Goal: Task Accomplishment & Management: Manage account settings

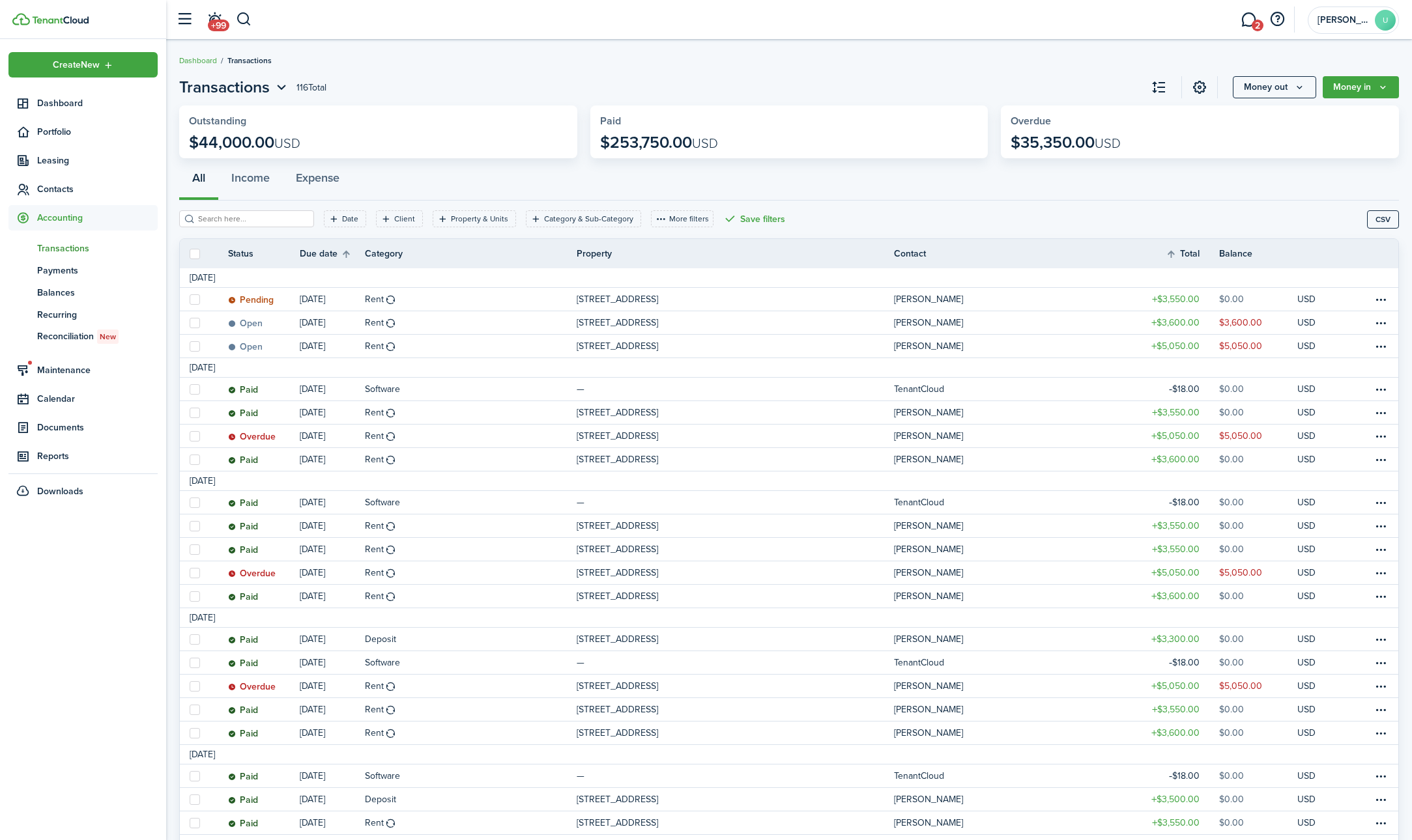
click at [36, 643] on div "Create New Dashboard Portfolio Leasing Contacts Accounting tn Transactions pm P…" at bounding box center [83, 440] width 166 height 802
click at [73, 314] on span "Recurring" at bounding box center [97, 315] width 121 height 14
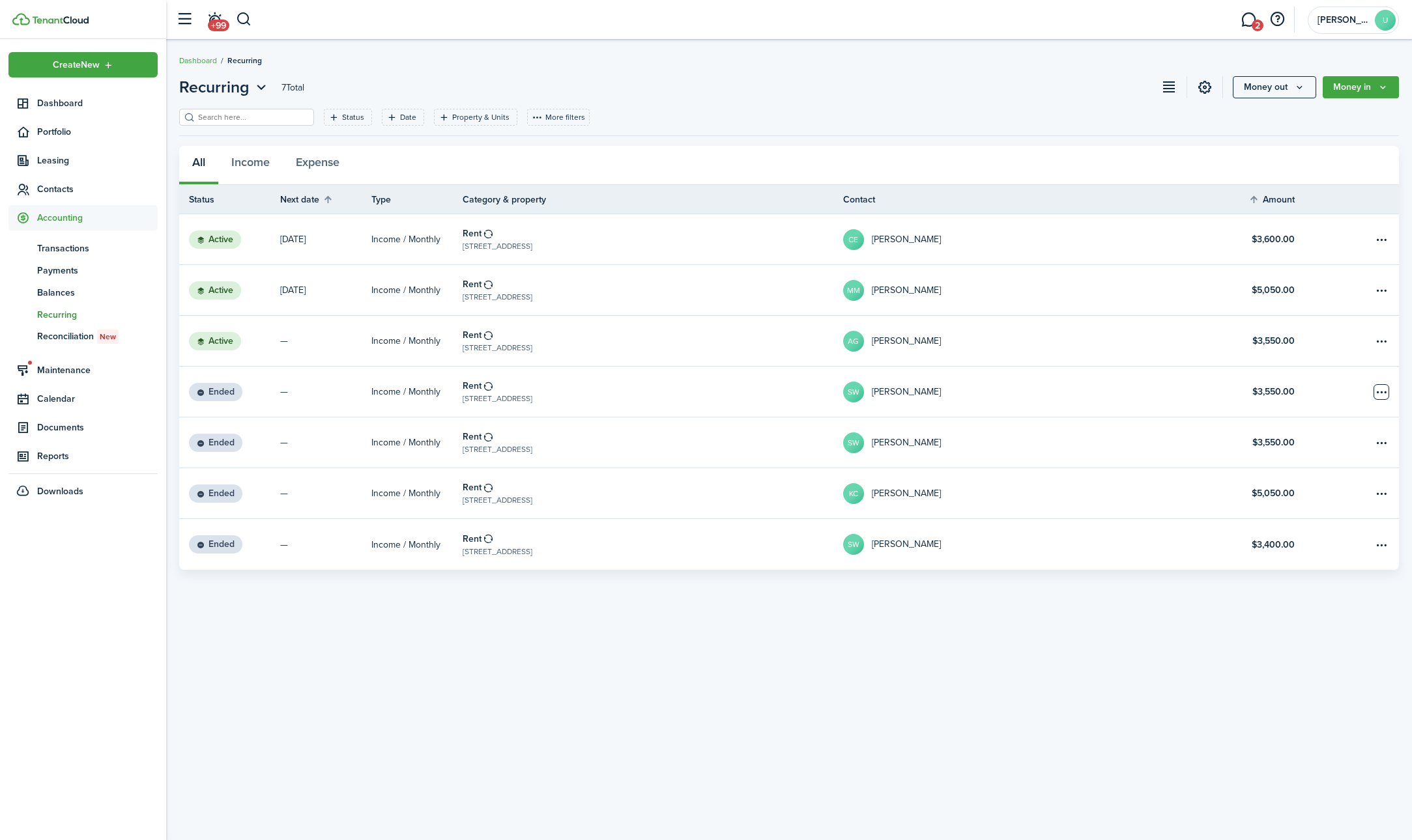
click at [1384, 395] on table-menu-btn-icon "Open menu" at bounding box center [1381, 392] width 16 height 16
click at [1202, 402] on link "SW [PERSON_NAME]" at bounding box center [1033, 391] width 381 height 50
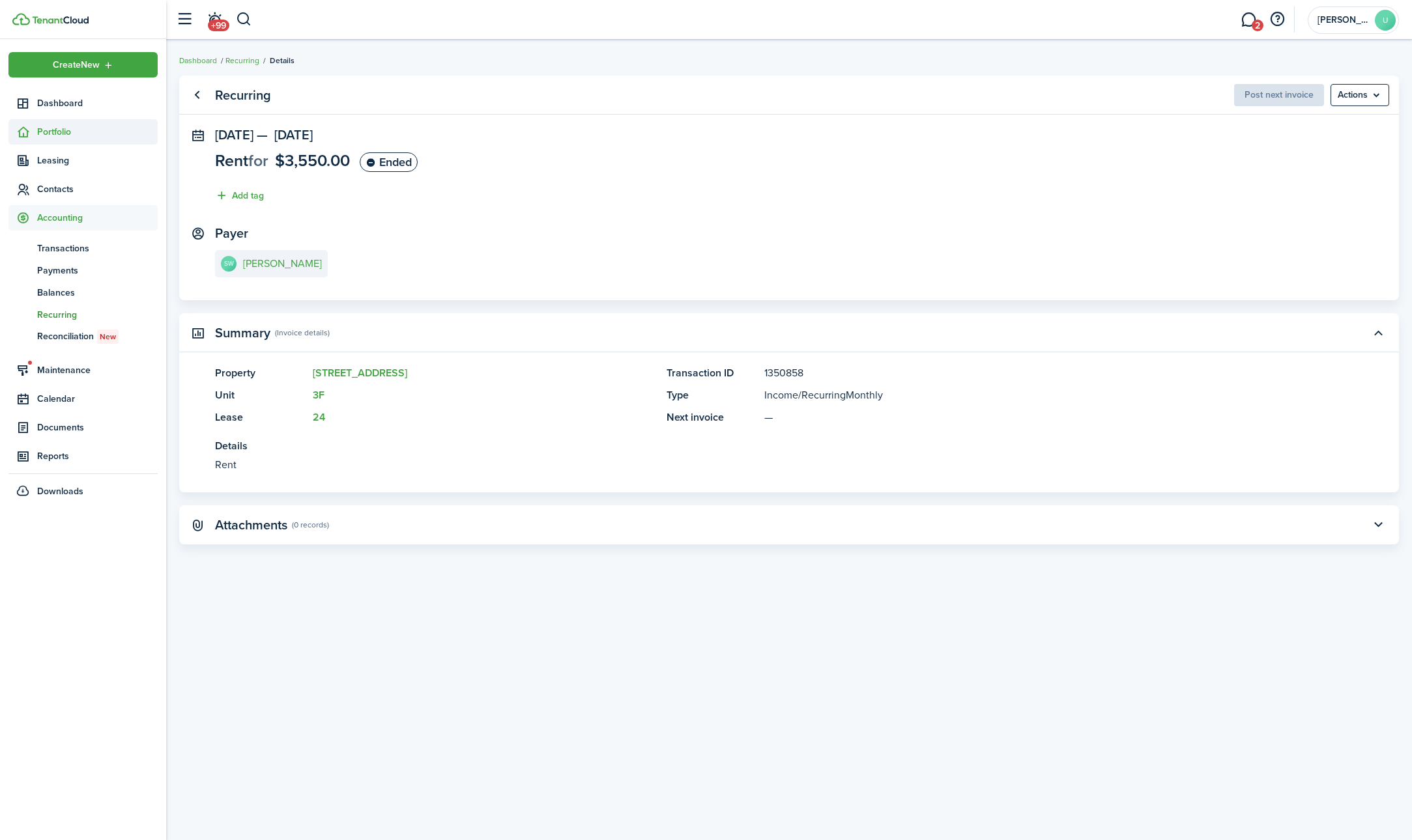
click at [66, 138] on span "Portfolio" at bounding box center [97, 132] width 121 height 14
click at [63, 191] on link "un Units" at bounding box center [84, 184] width 150 height 23
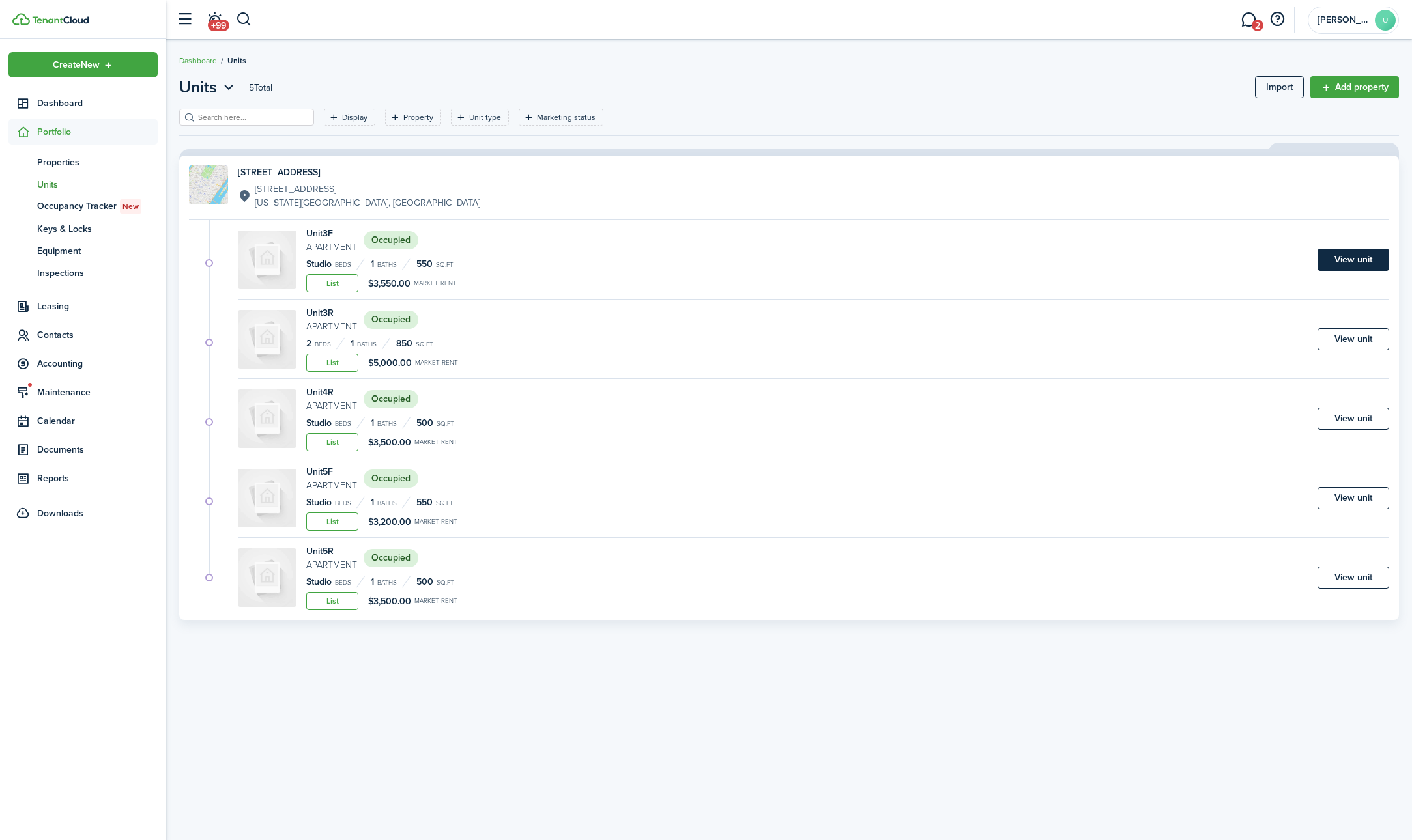
click at [1351, 259] on link "View unit" at bounding box center [1353, 260] width 72 height 23
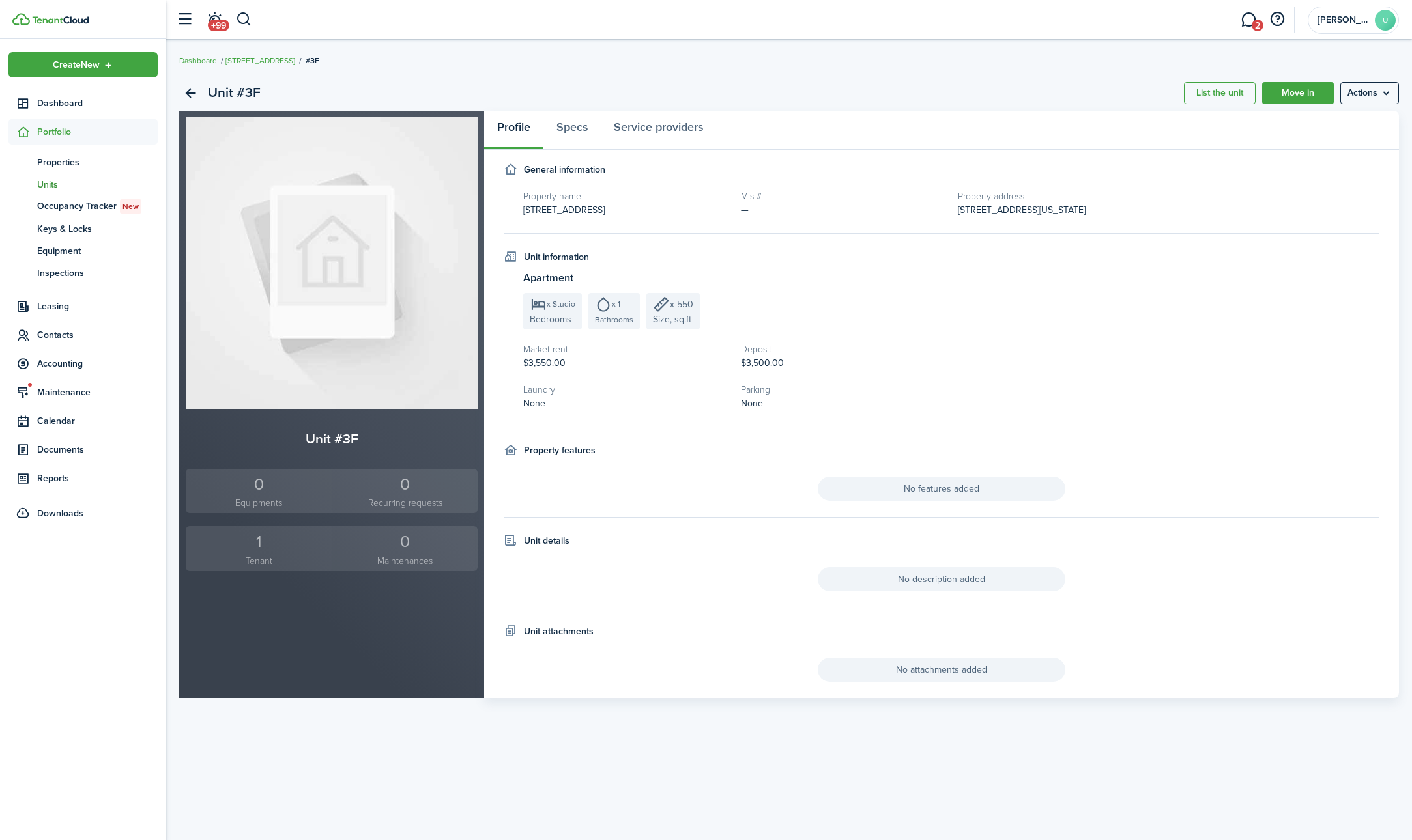
click at [277, 547] on div "1" at bounding box center [259, 541] width 140 height 25
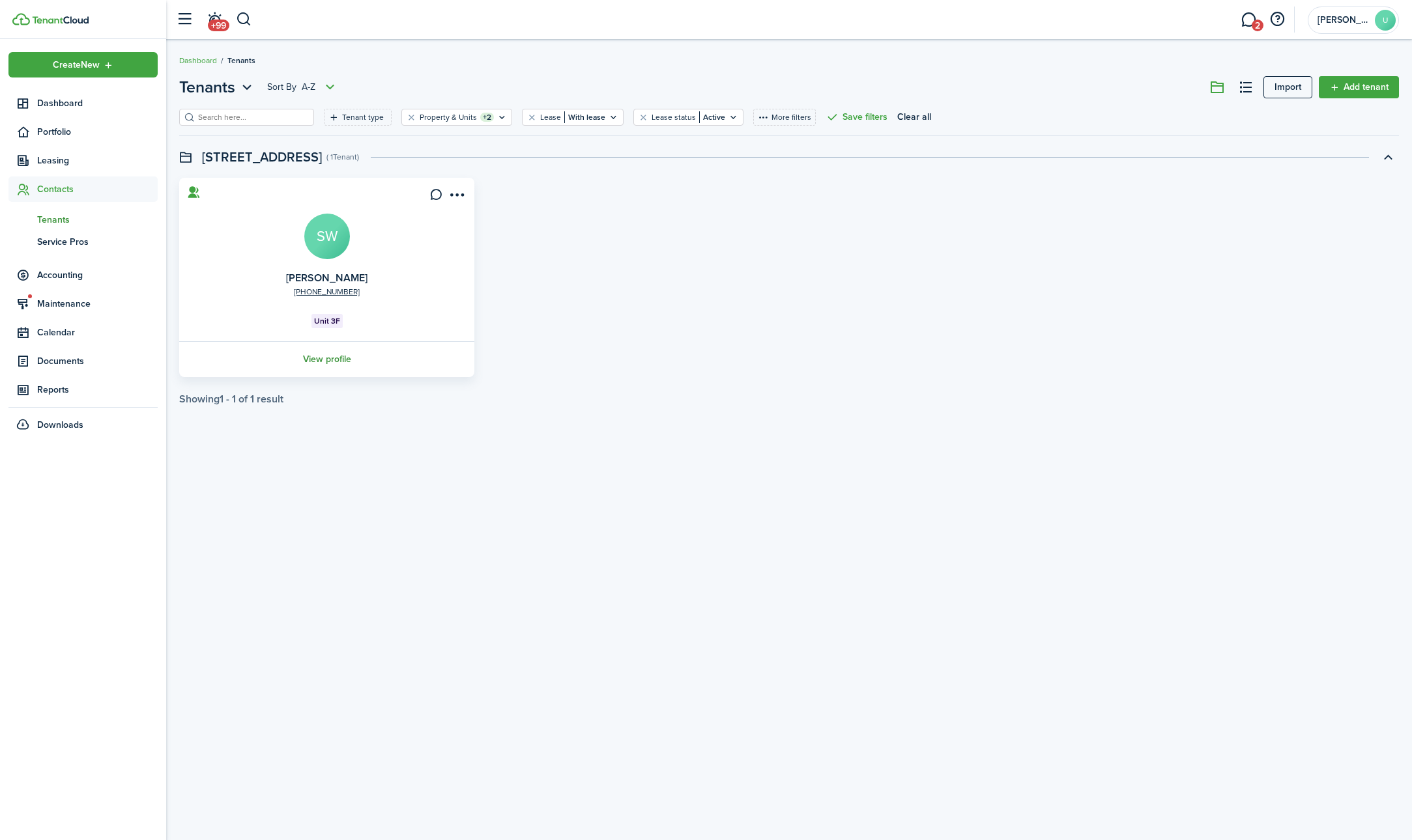
click at [335, 362] on link "View profile" at bounding box center [327, 359] width 299 height 35
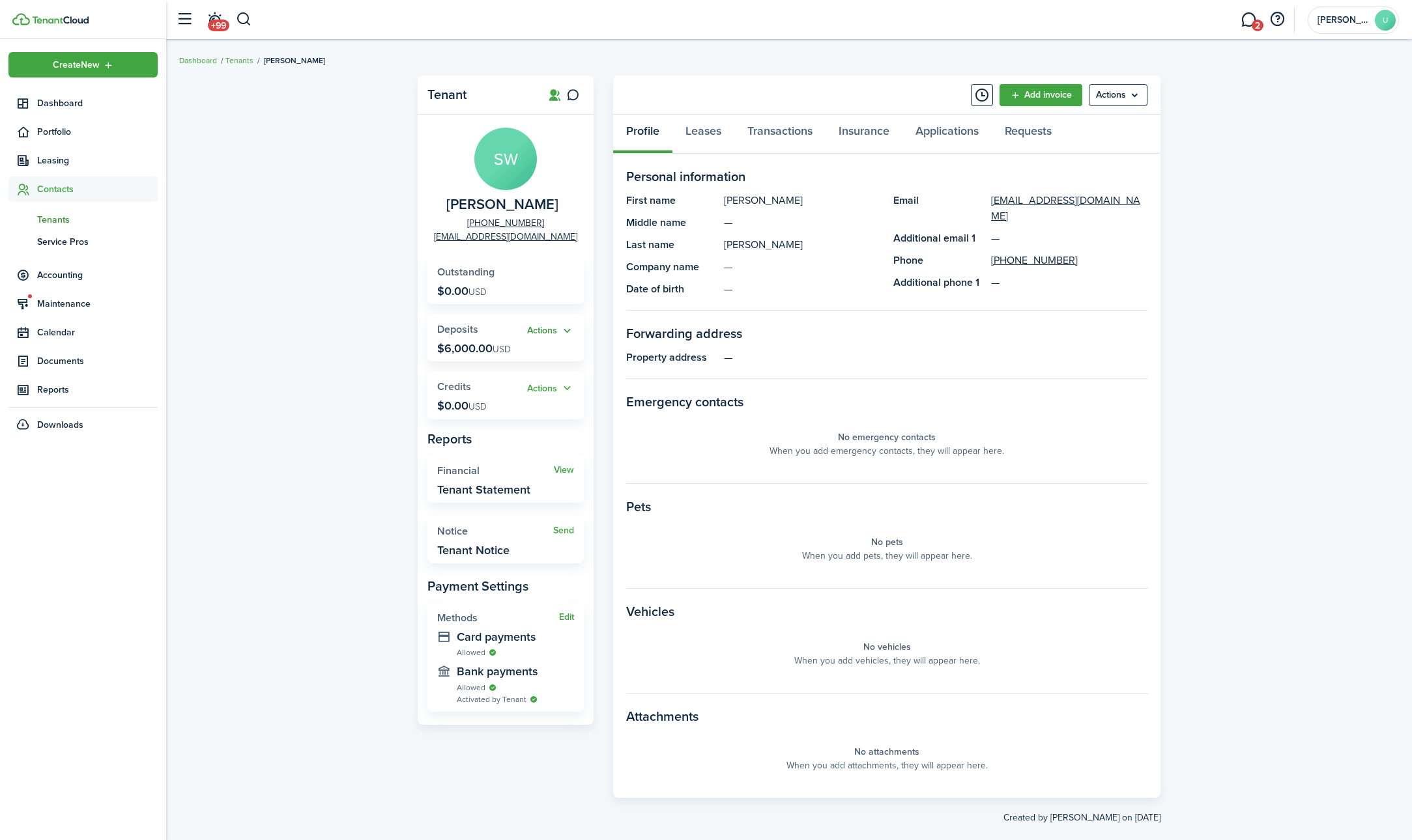
click at [563, 330] on button "Actions" at bounding box center [551, 330] width 47 height 15
click at [389, 352] on div "Tenant SW [PERSON_NAME] [PHONE_NUMBER] [EMAIL_ADDRESS][DOMAIN_NAME] Outstanding…" at bounding box center [789, 450] width 1246 height 762
click at [706, 136] on link "Leases" at bounding box center [703, 135] width 62 height 39
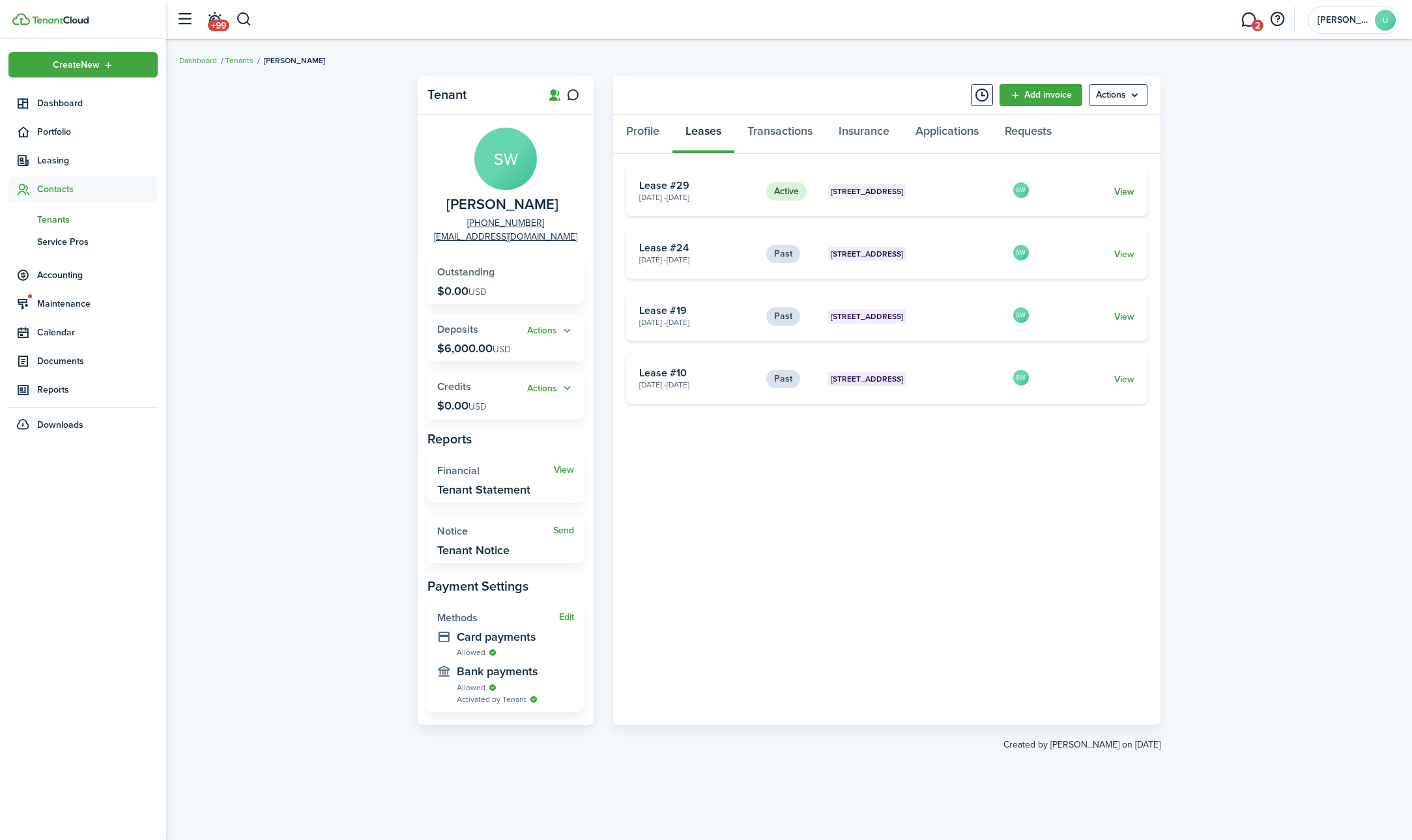
click at [1131, 188] on link "View" at bounding box center [1124, 192] width 21 height 14
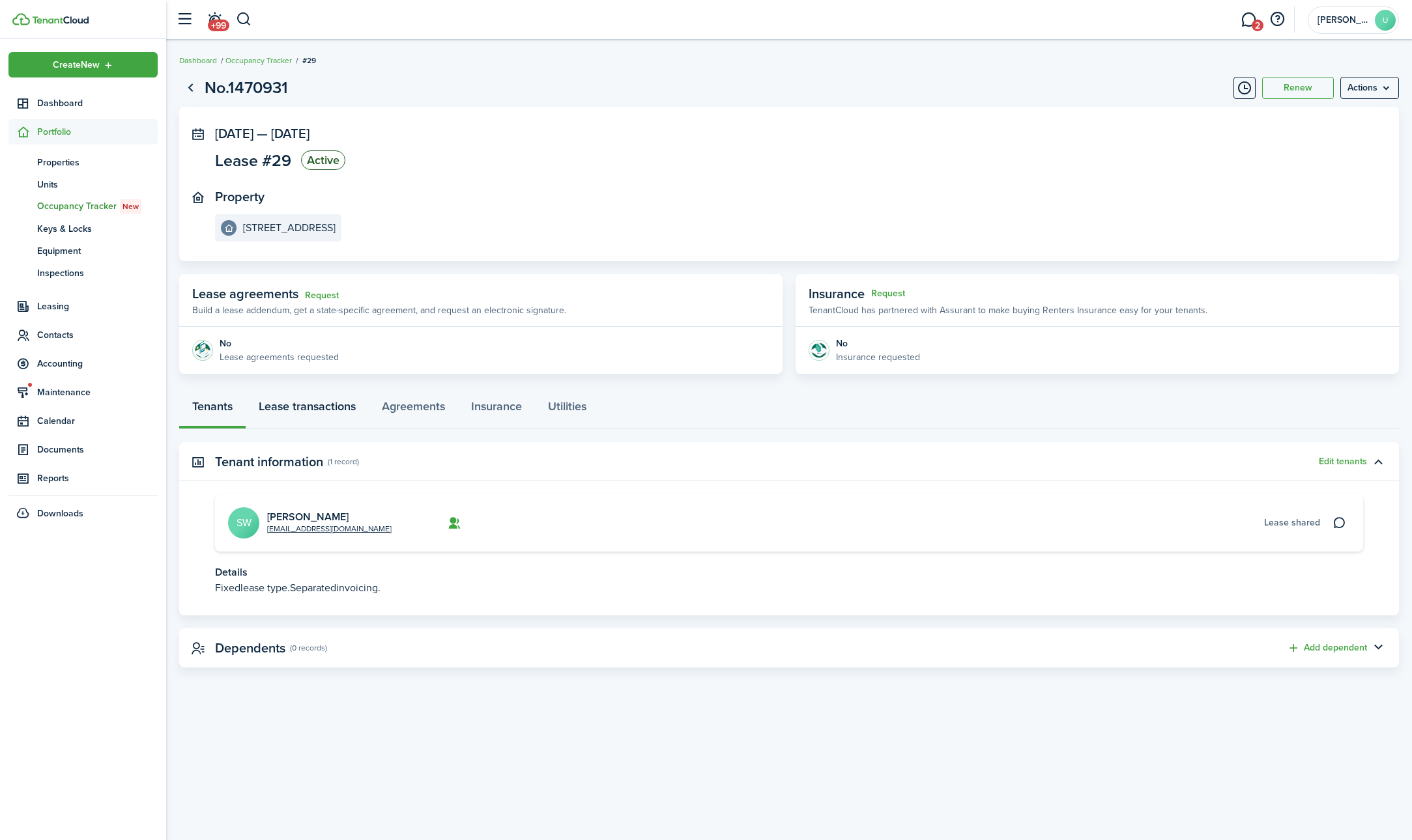
click at [345, 410] on link "Lease transactions" at bounding box center [307, 410] width 123 height 39
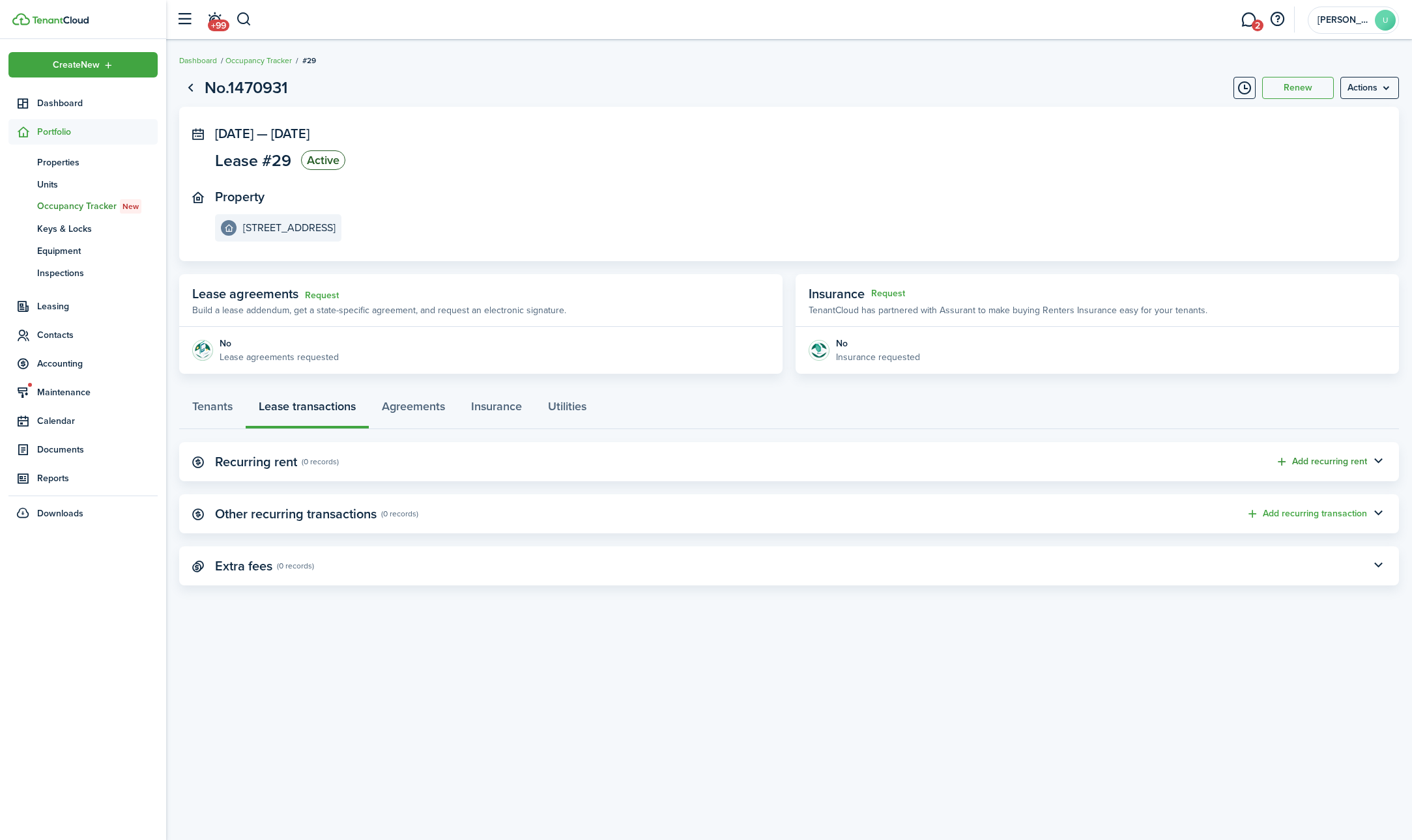
click at [1336, 461] on button "Add recurring rent" at bounding box center [1320, 461] width 92 height 15
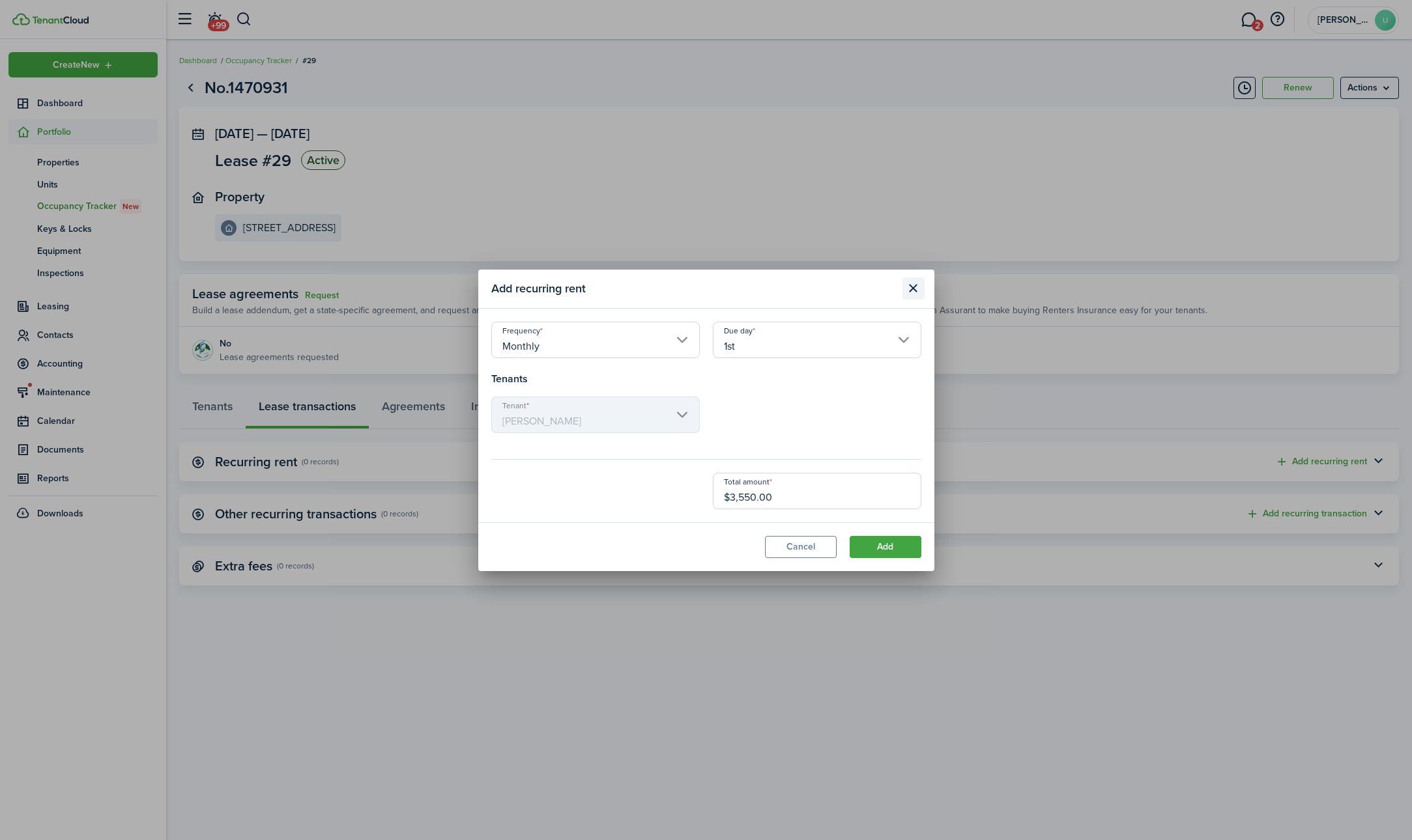
click at [919, 293] on button "Close modal" at bounding box center [913, 288] width 23 height 23
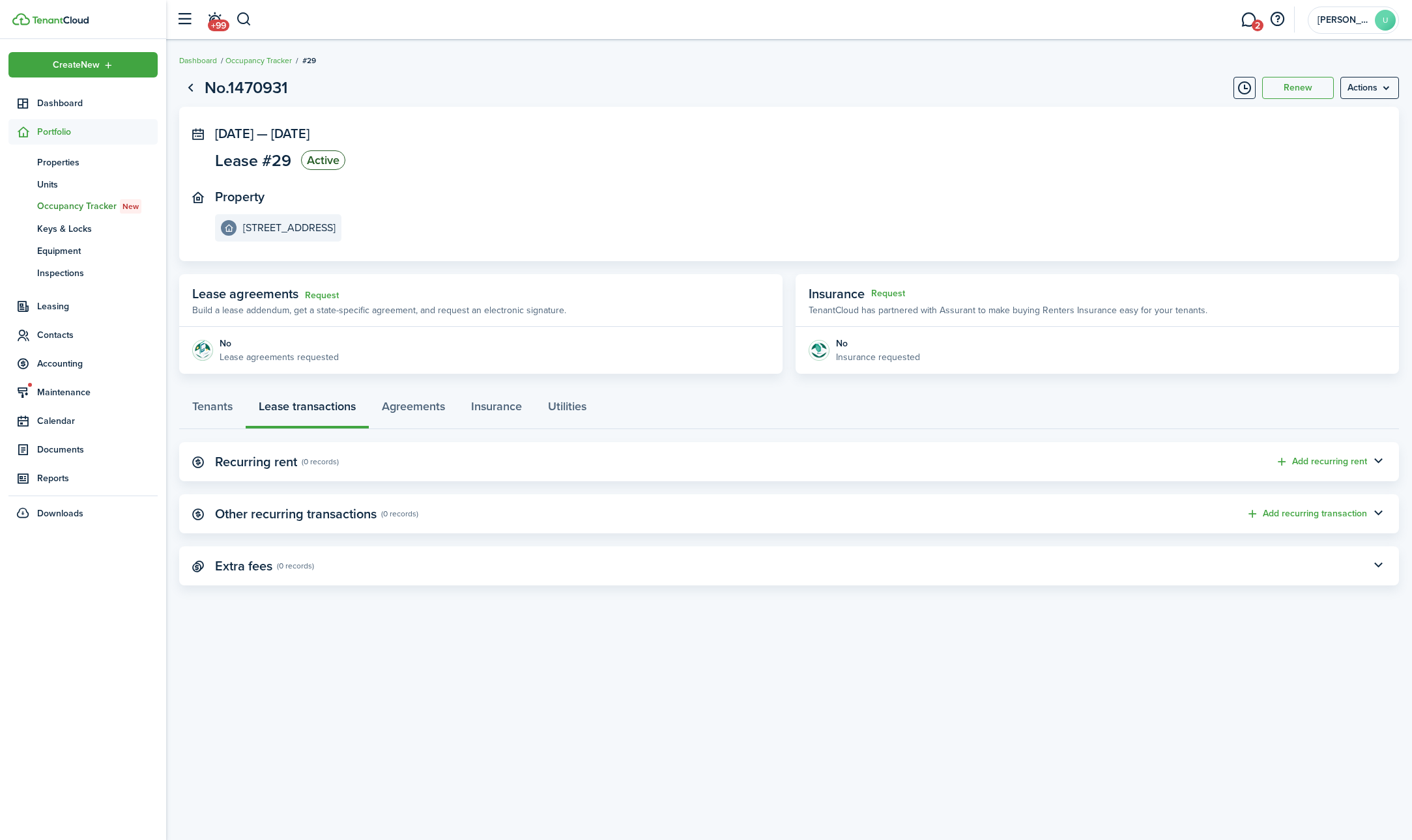
click at [198, 464] on panel-main-icon at bounding box center [198, 461] width 12 height 13
click at [1294, 460] on button "Add recurring rent" at bounding box center [1320, 461] width 92 height 15
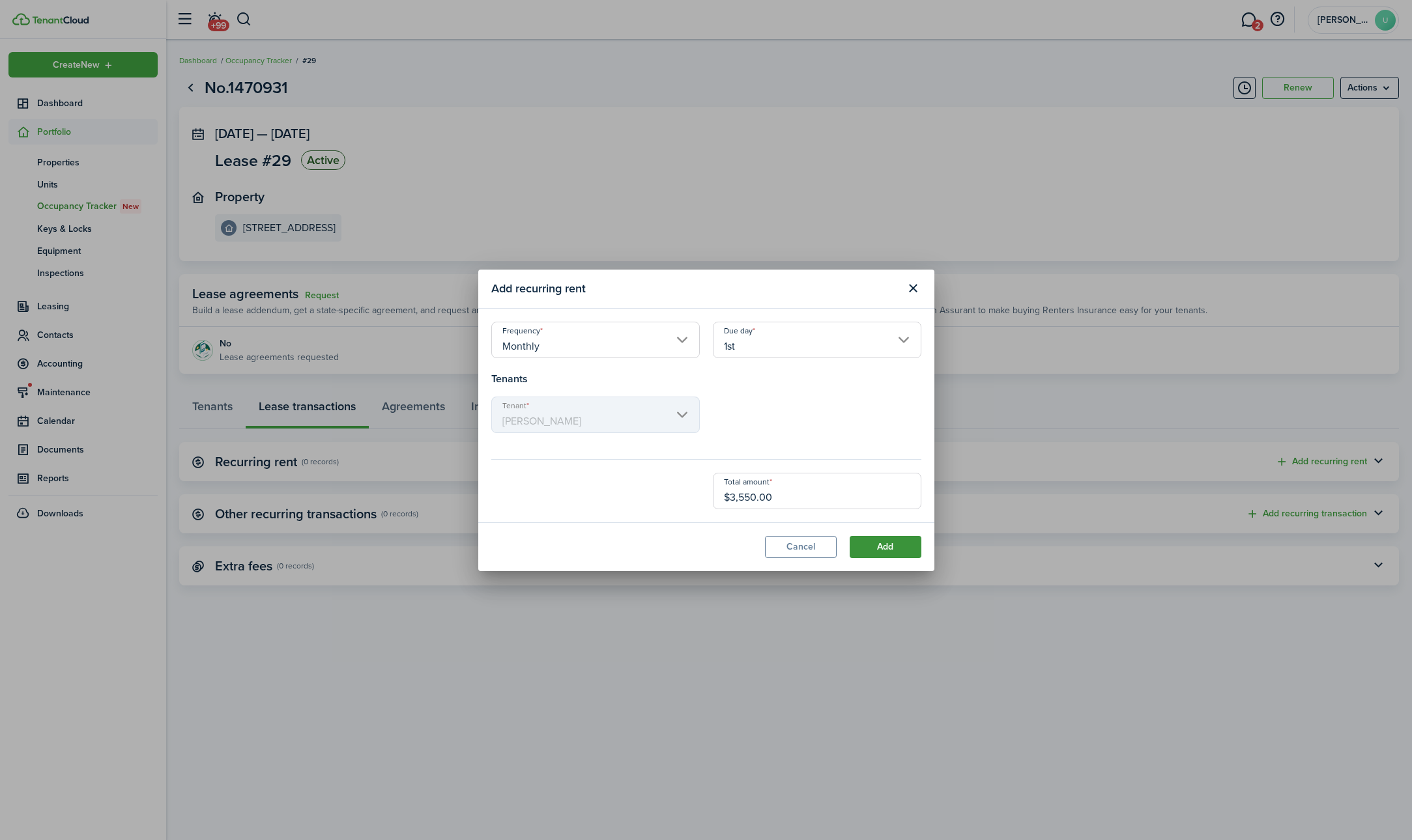
click at [899, 551] on button "Add" at bounding box center [886, 547] width 72 height 23
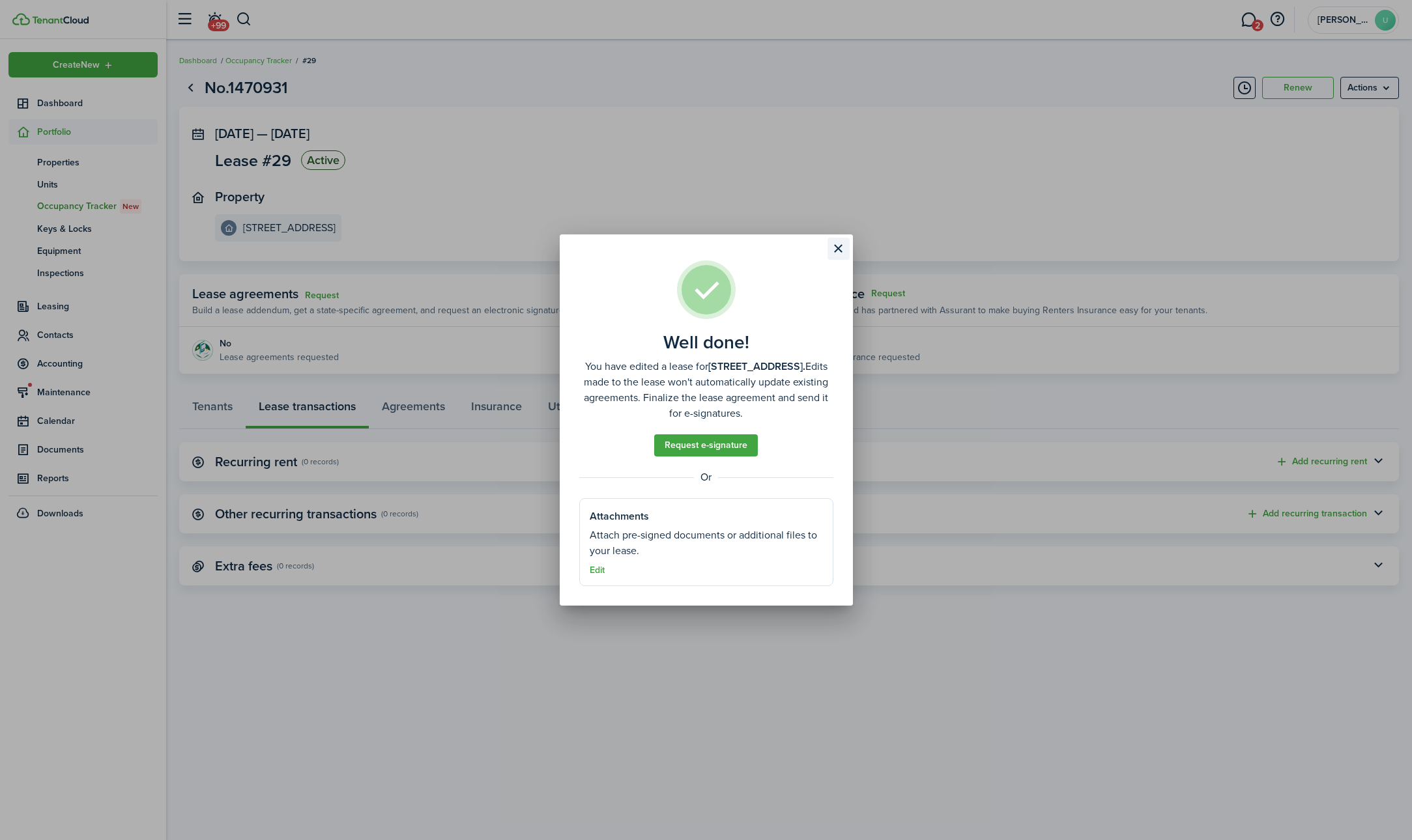
click at [845, 248] on button "Close modal" at bounding box center [838, 249] width 23 height 23
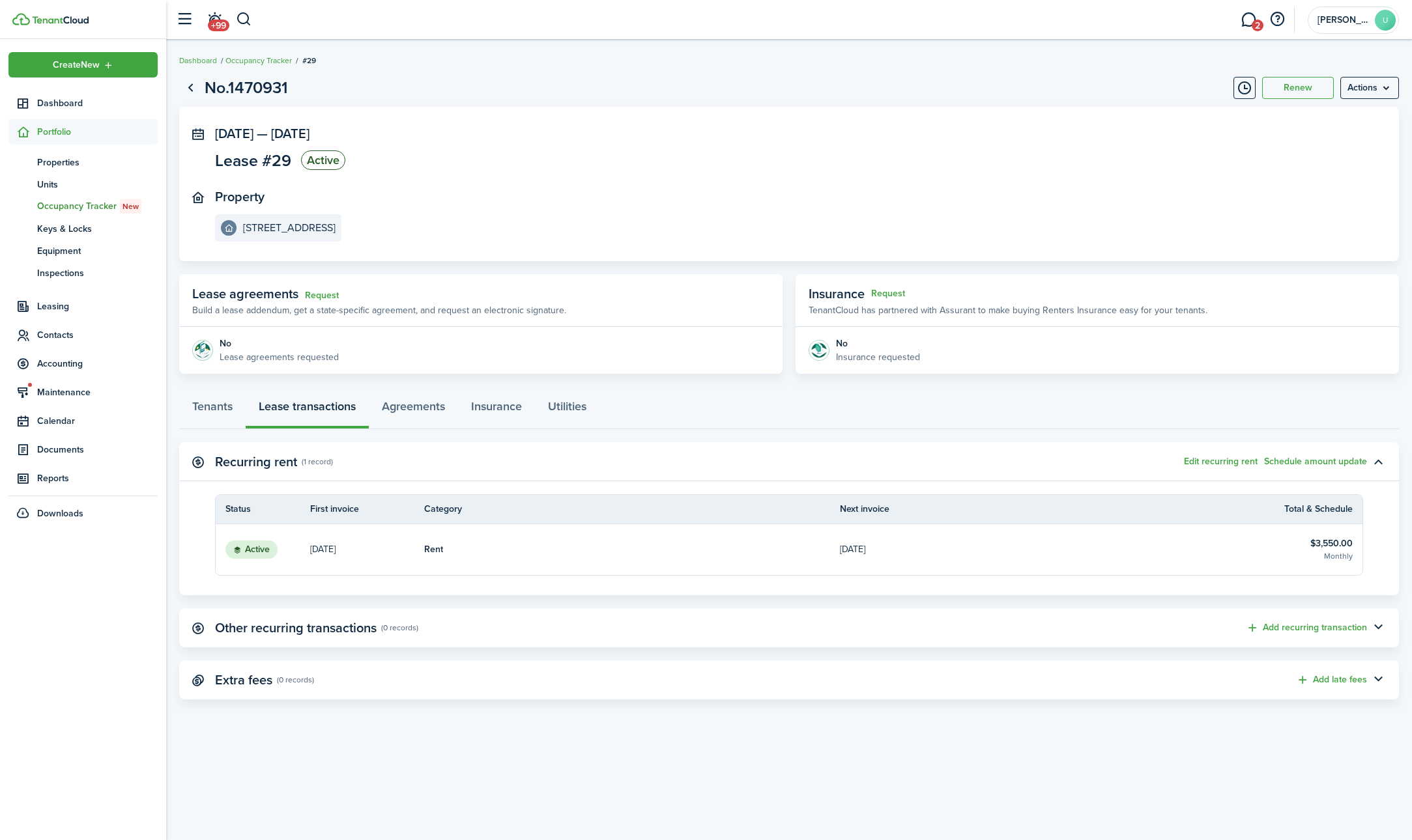
click at [490, 543] on link "Rent" at bounding box center [632, 550] width 416 height 51
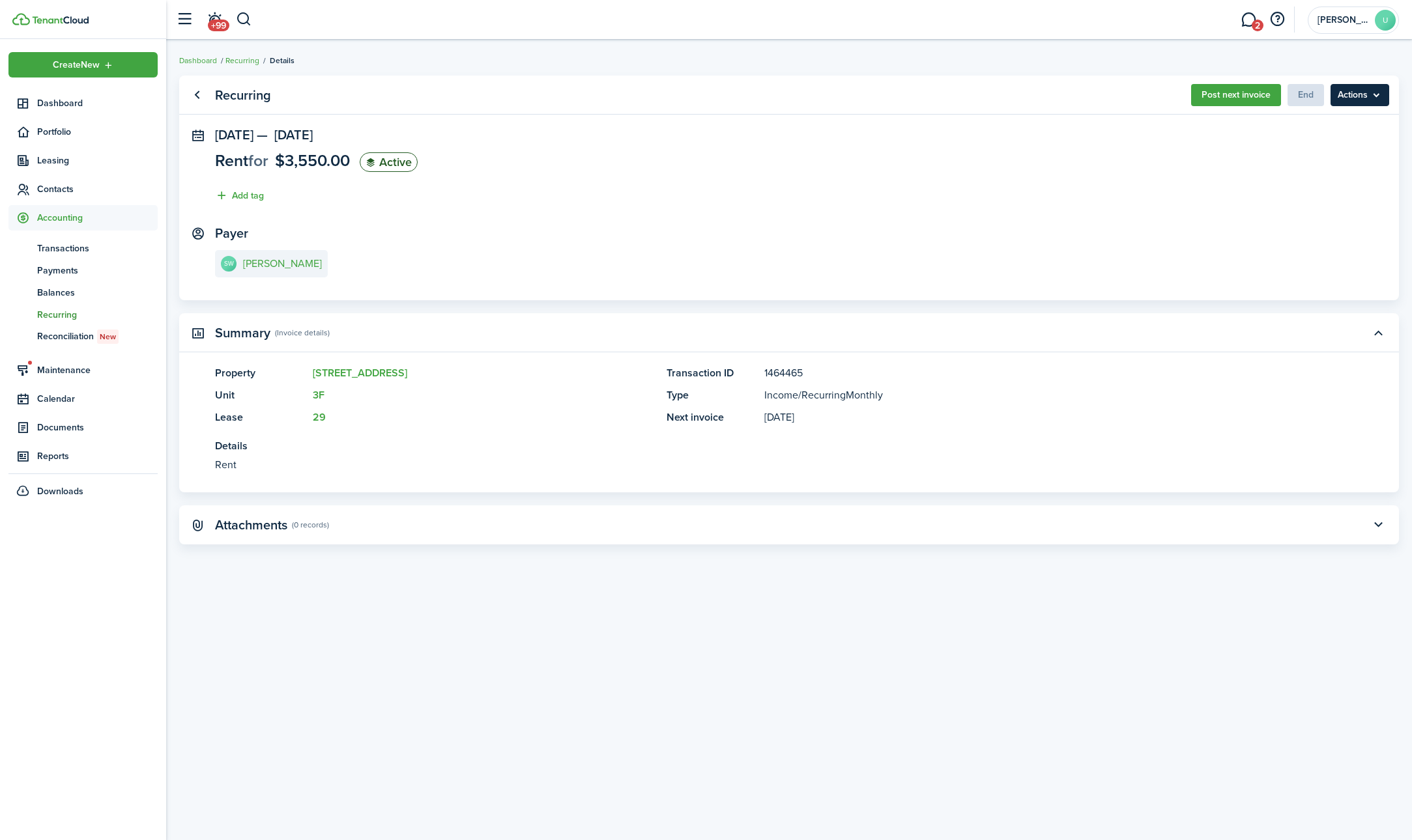
click at [1360, 96] on menu-btn "Actions" at bounding box center [1360, 94] width 59 height 23
click at [933, 220] on panel-main-body "[DATE] — [DATE] Rent for $3,550.00 Active Add tag Payer SW [PERSON_NAME]" at bounding box center [789, 213] width 1220 height 172
click at [1363, 93] on menu-btn "Actions" at bounding box center [1360, 94] width 59 height 23
click at [1303, 98] on span "End" at bounding box center [1306, 94] width 36 height 14
click at [1313, 92] on span "End" at bounding box center [1306, 94] width 36 height 14
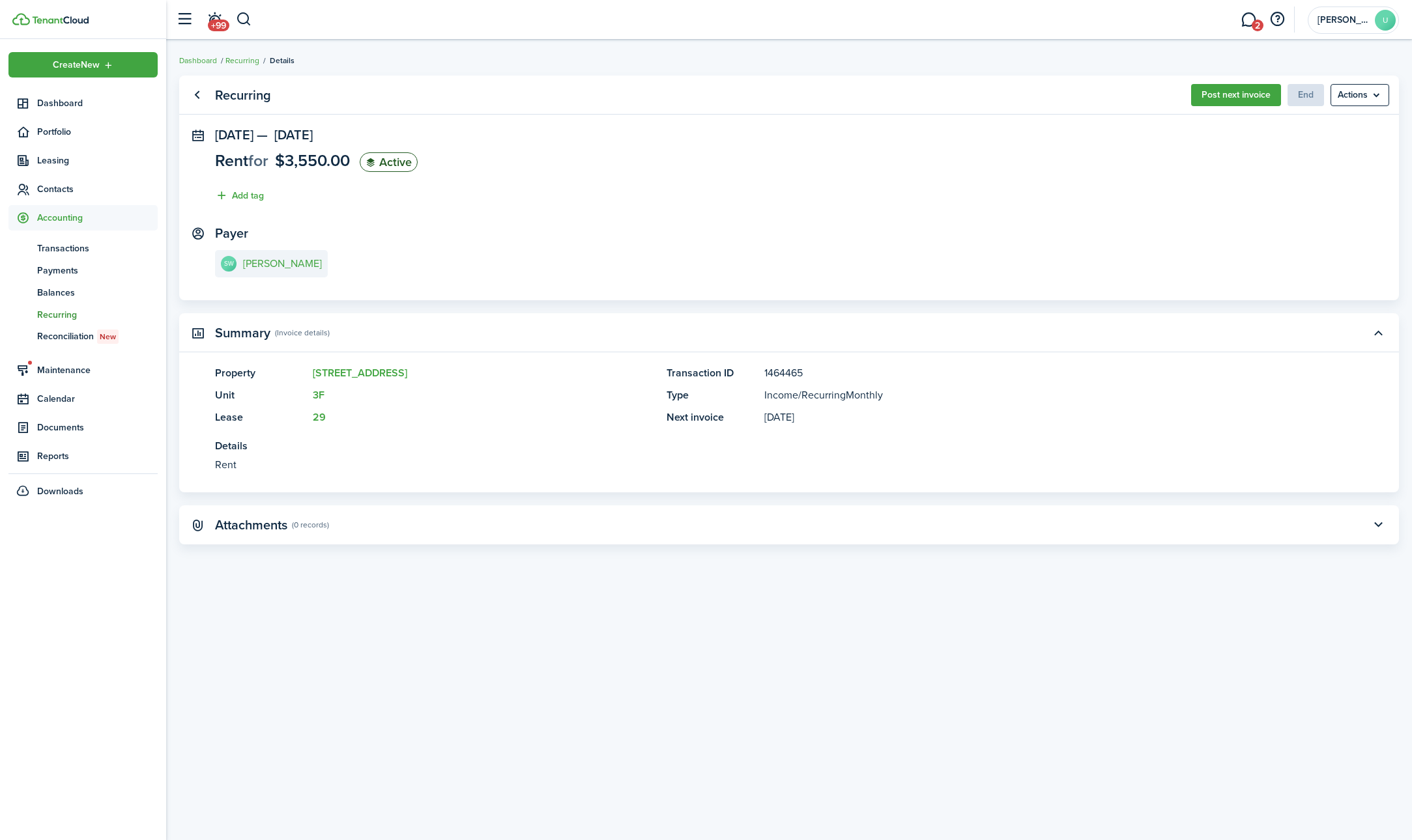
click at [1287, 533] on panel-main-header "Attachments (0 records)" at bounding box center [789, 525] width 1220 height 39
click at [1362, 95] on menu-btn "Actions" at bounding box center [1360, 94] width 59 height 23
click at [1010, 165] on panel-main-section "[DATE] — [DATE] Rent for $3,550.00 Active Add tag" at bounding box center [789, 168] width 1148 height 82
click at [194, 94] on link "Go back" at bounding box center [197, 94] width 23 height 23
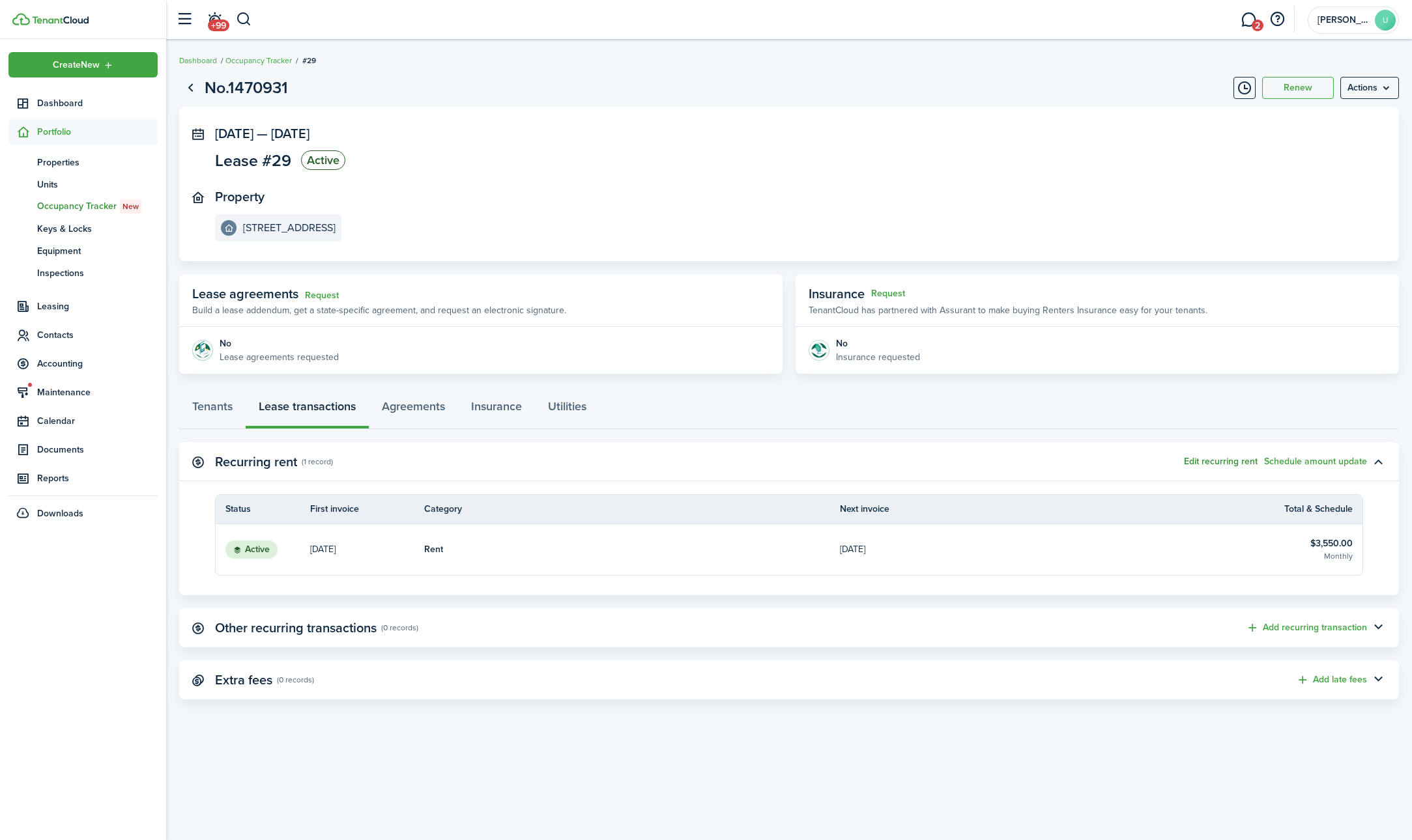
click at [1223, 460] on button "Edit recurring rent" at bounding box center [1220, 461] width 74 height 11
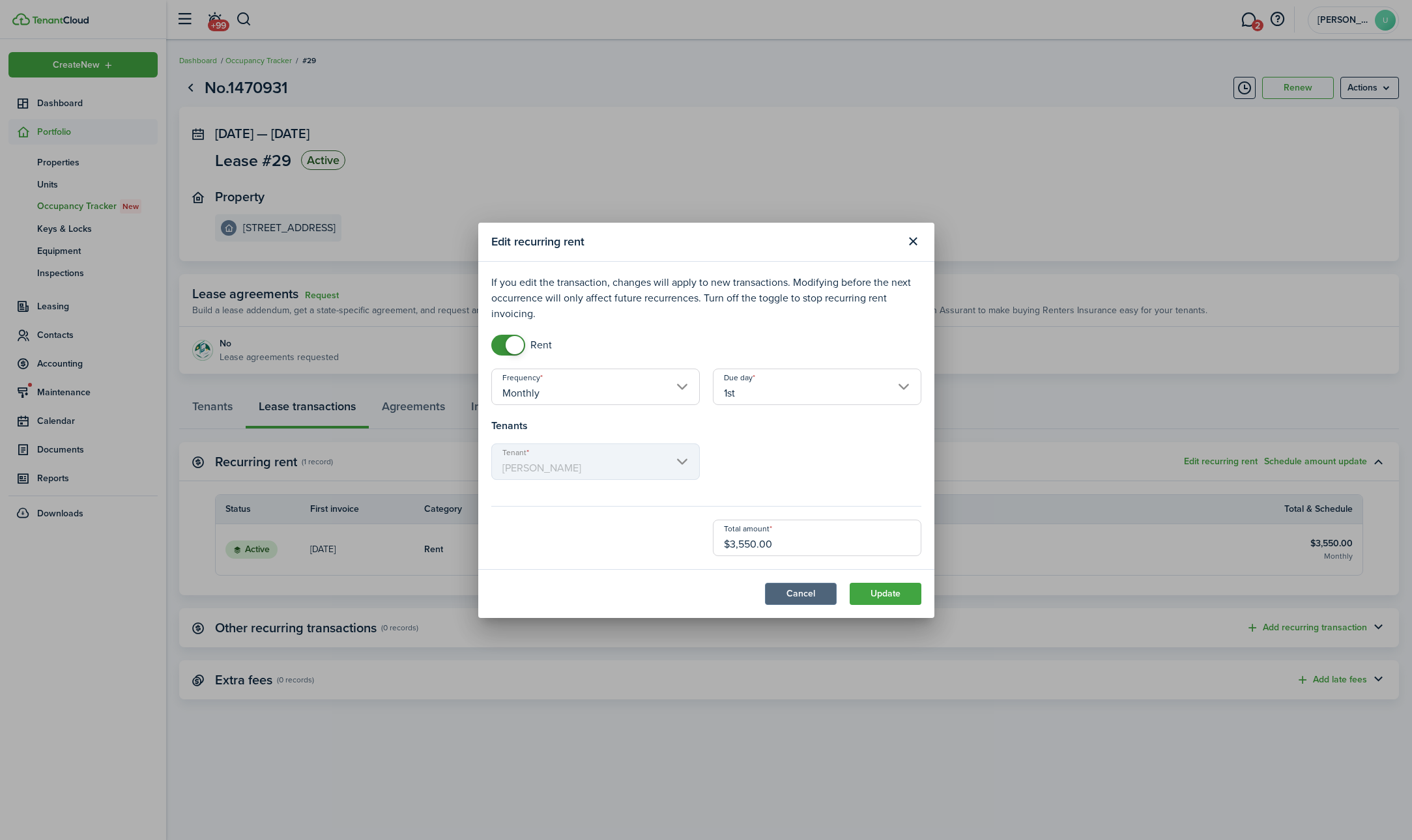
click at [808, 596] on button "Cancel" at bounding box center [800, 594] width 72 height 23
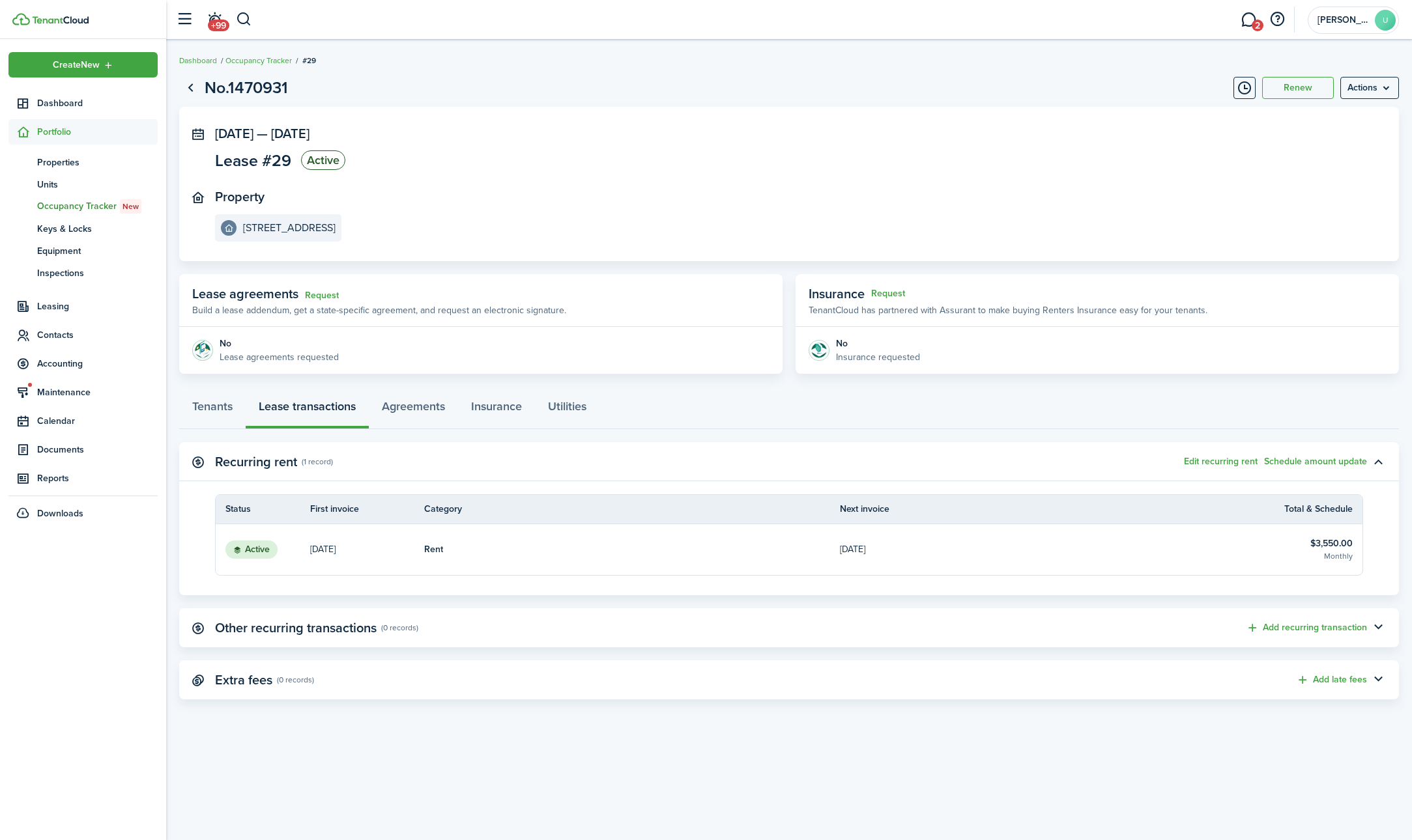
click at [144, 545] on div "Create New Dashboard Portfolio pt Properties un Units oc Occupancy Tracker New …" at bounding box center [83, 440] width 166 height 802
click at [57, 184] on span "Units" at bounding box center [97, 185] width 121 height 14
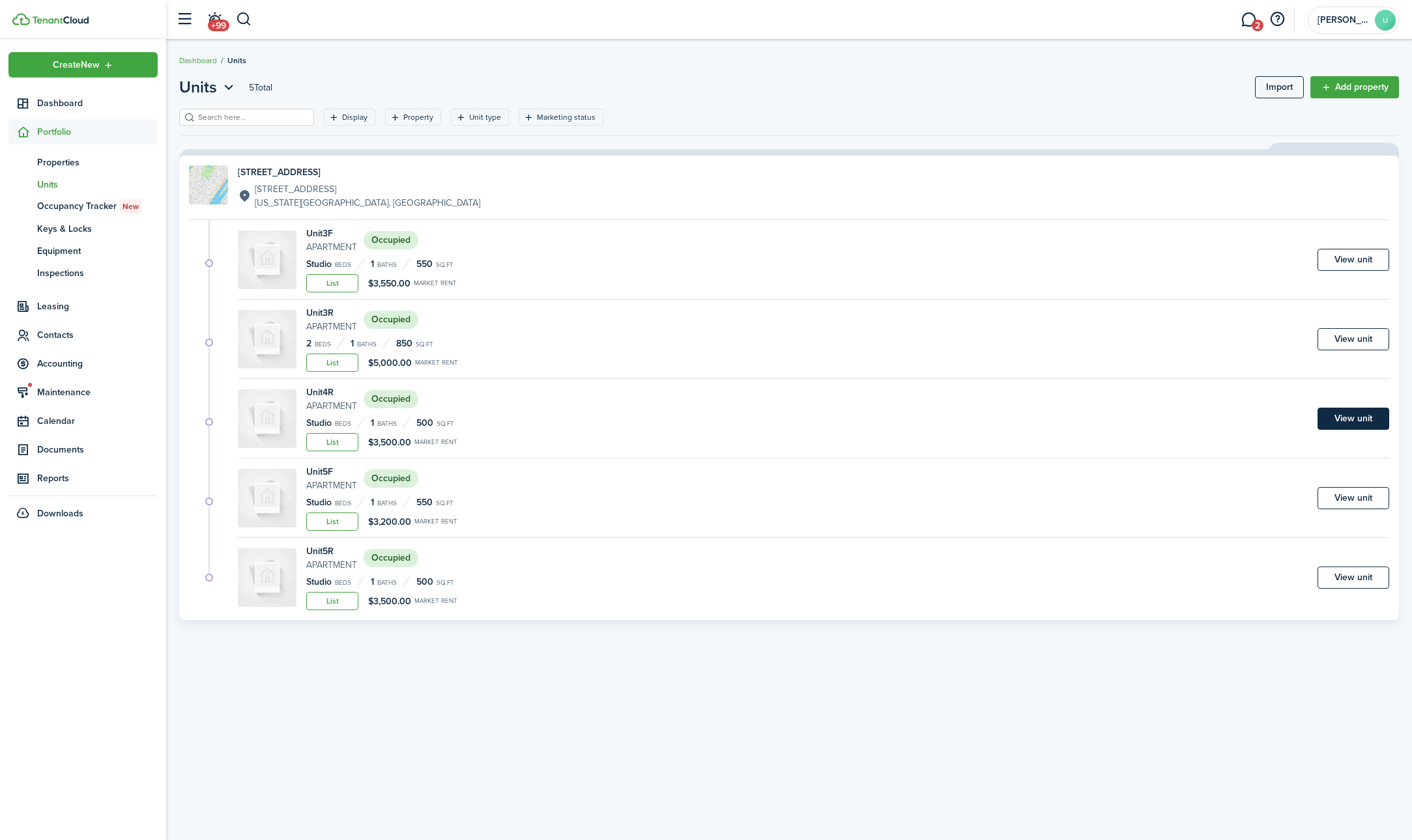
click at [1349, 418] on link "View unit" at bounding box center [1353, 419] width 72 height 23
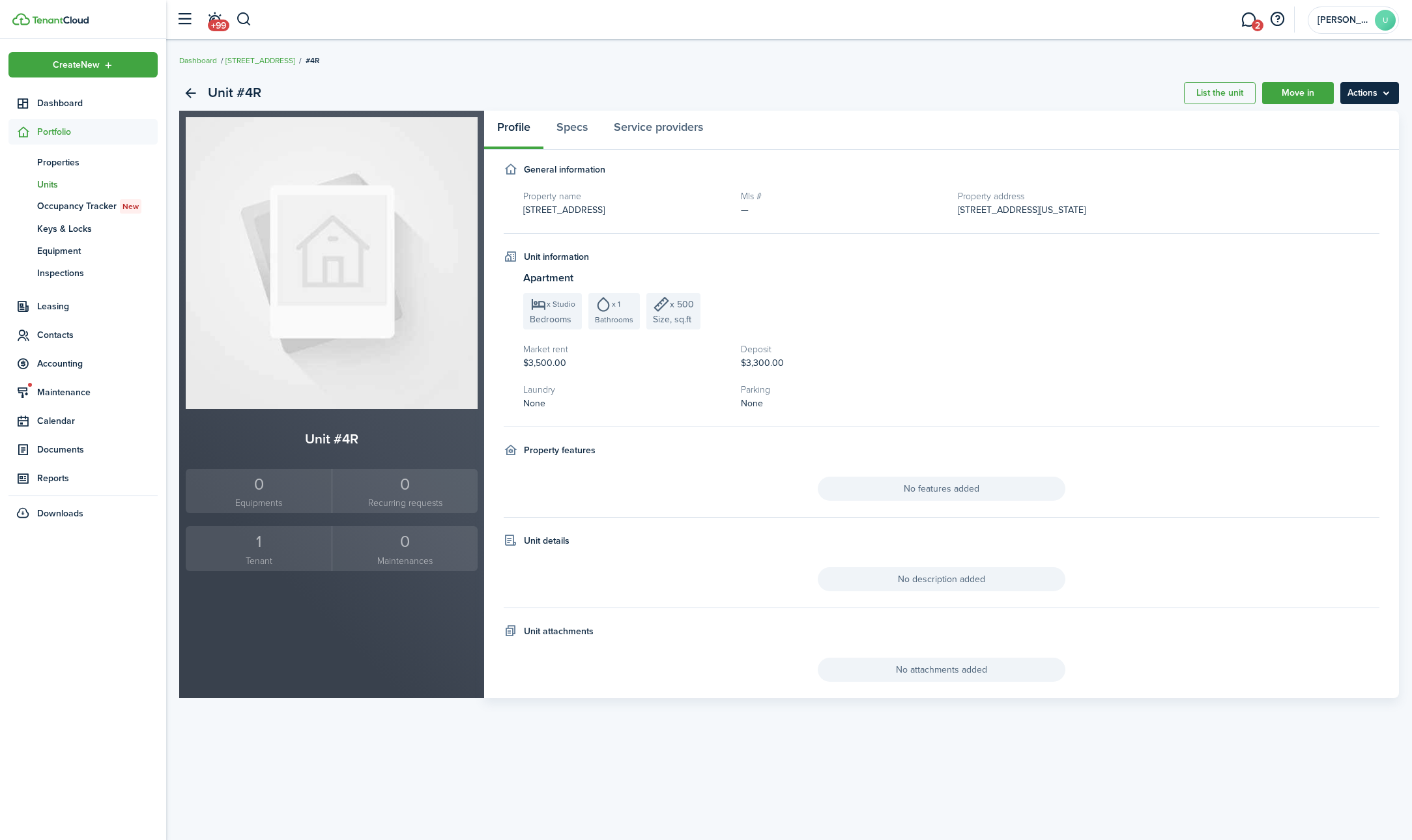
click at [1387, 95] on menu-btn "Actions" at bounding box center [1370, 92] width 59 height 23
click at [1334, 120] on link "Edit unit" at bounding box center [1342, 122] width 114 height 23
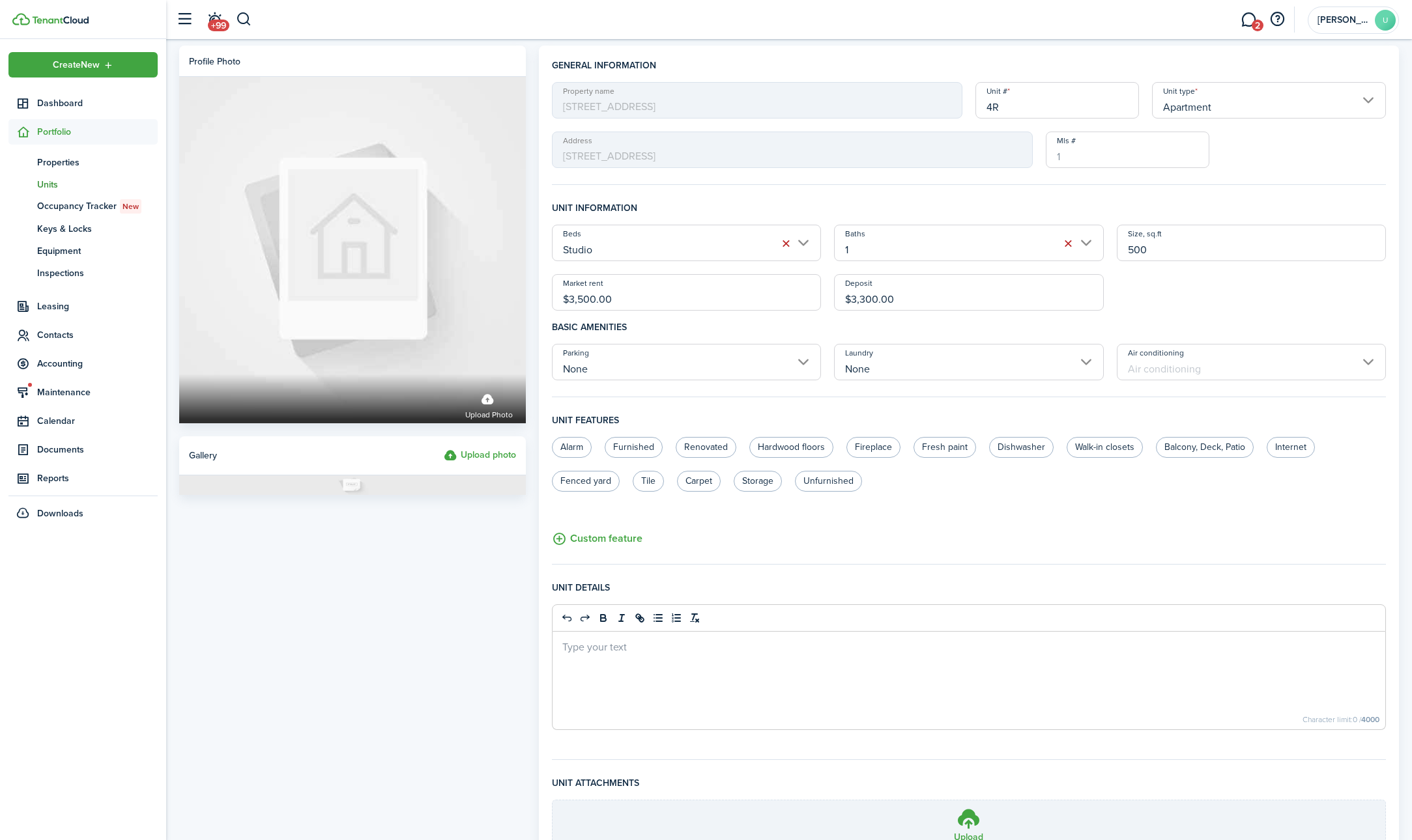
click at [585, 300] on input "$3,500.00" at bounding box center [687, 292] width 270 height 36
type input "$3,600.00"
click at [868, 298] on input "$3,300.00" at bounding box center [969, 292] width 270 height 36
type input "$3,400.00"
click at [929, 324] on h4 "Basic amenities" at bounding box center [969, 328] width 834 height 33
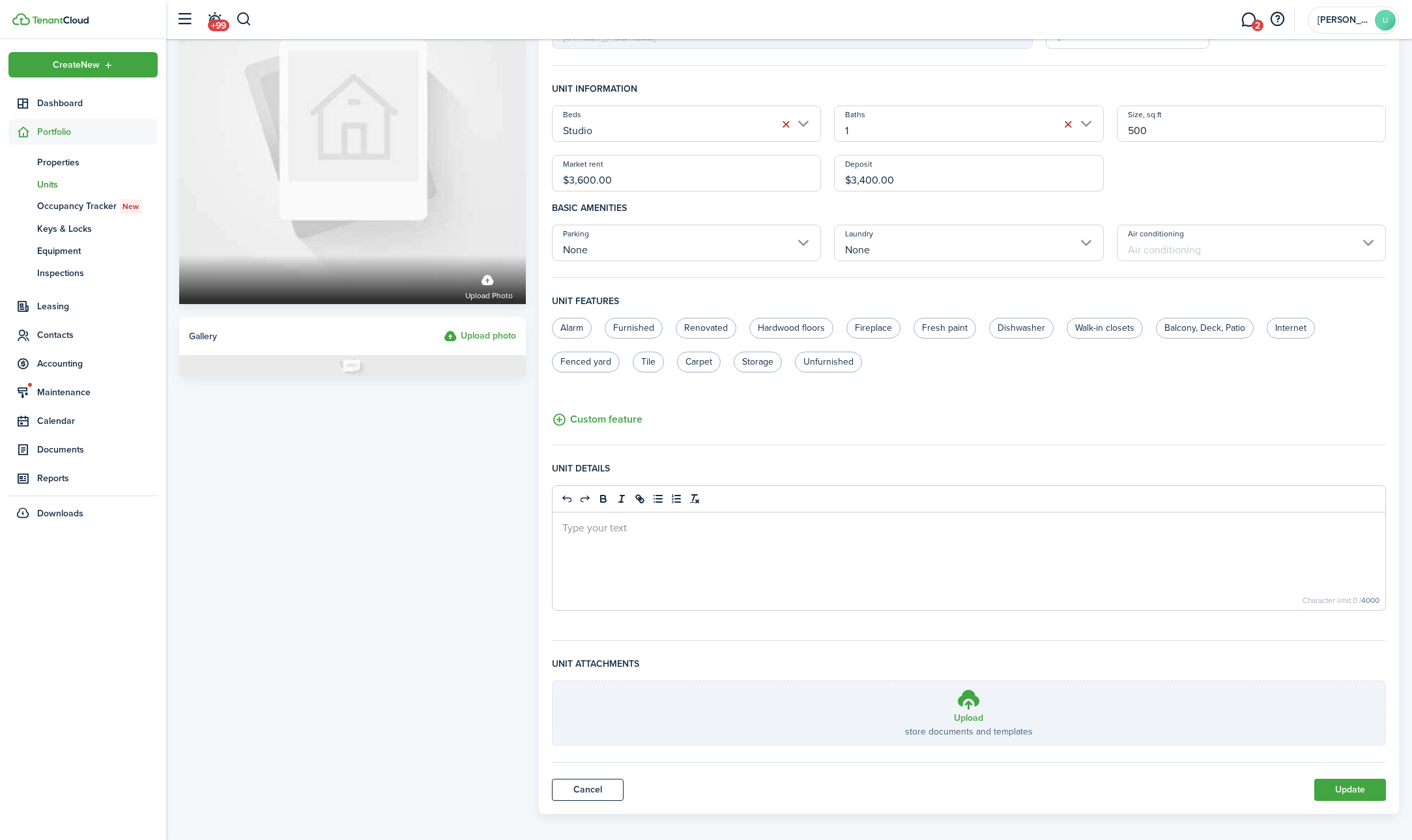
scroll to position [129, 0]
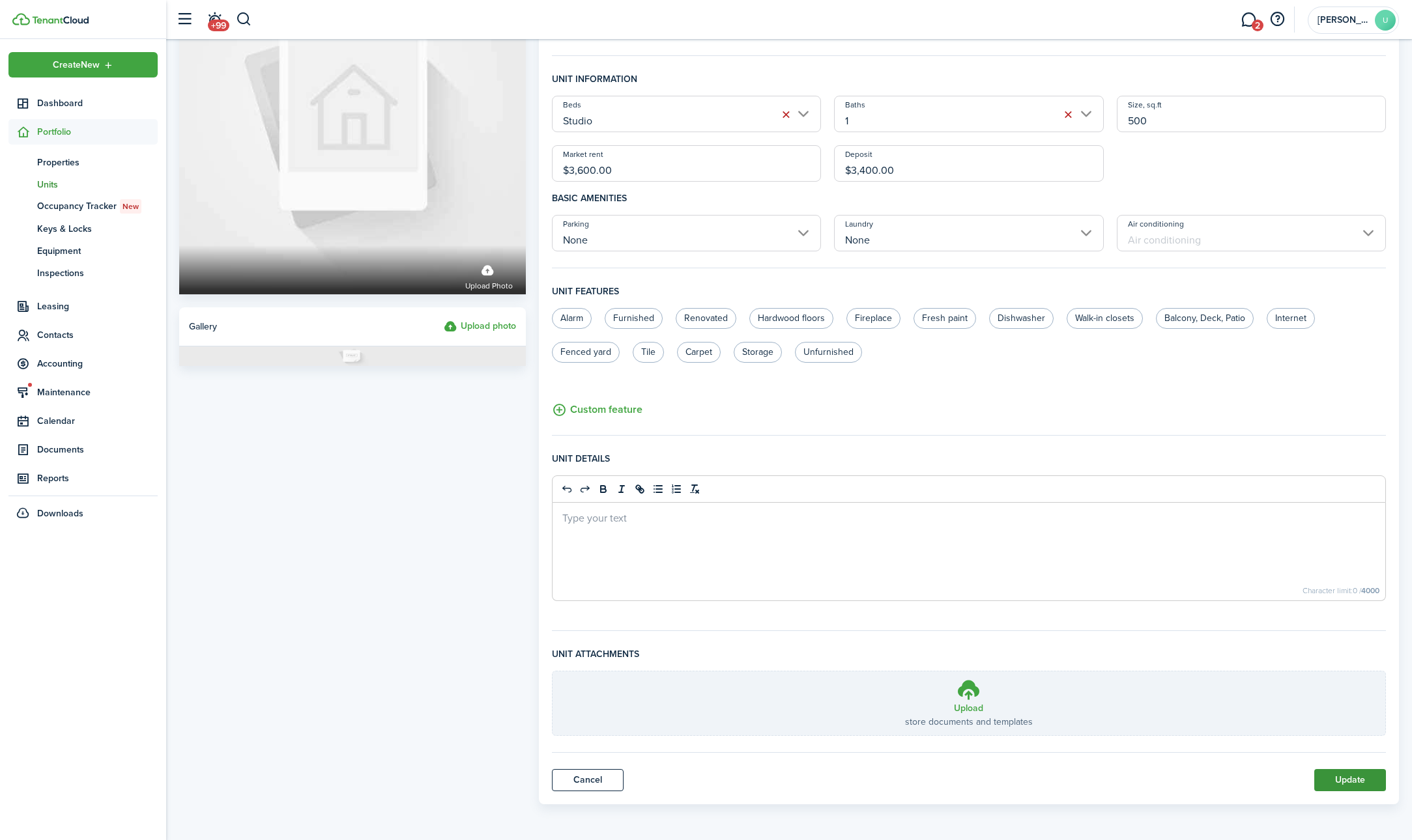
click at [1341, 776] on button "Update" at bounding box center [1350, 780] width 72 height 23
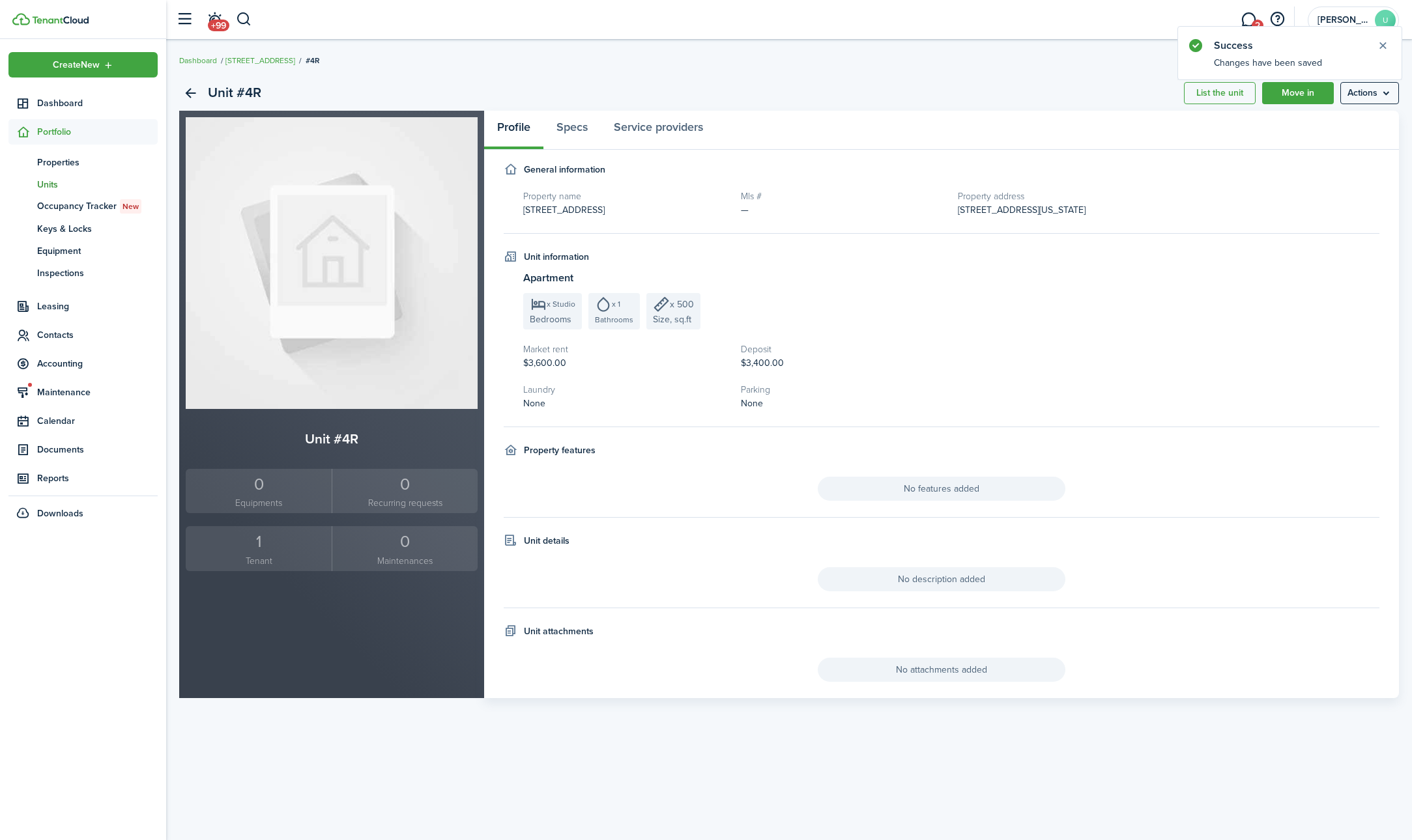
click at [263, 558] on small "Tenant" at bounding box center [259, 562] width 140 height 14
click at [190, 90] on link "Back" at bounding box center [190, 92] width 23 height 23
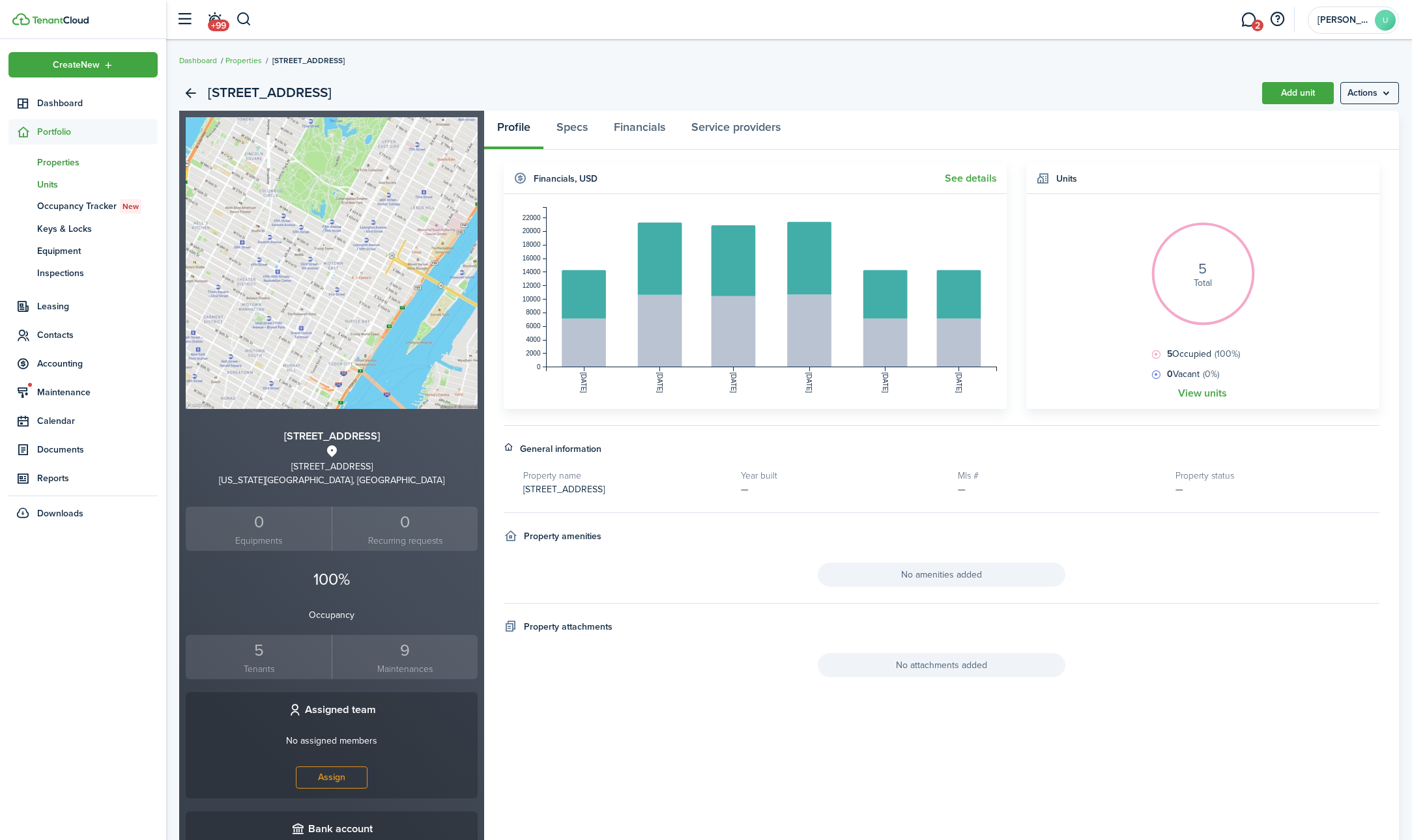
click at [42, 181] on span "Units" at bounding box center [97, 185] width 121 height 14
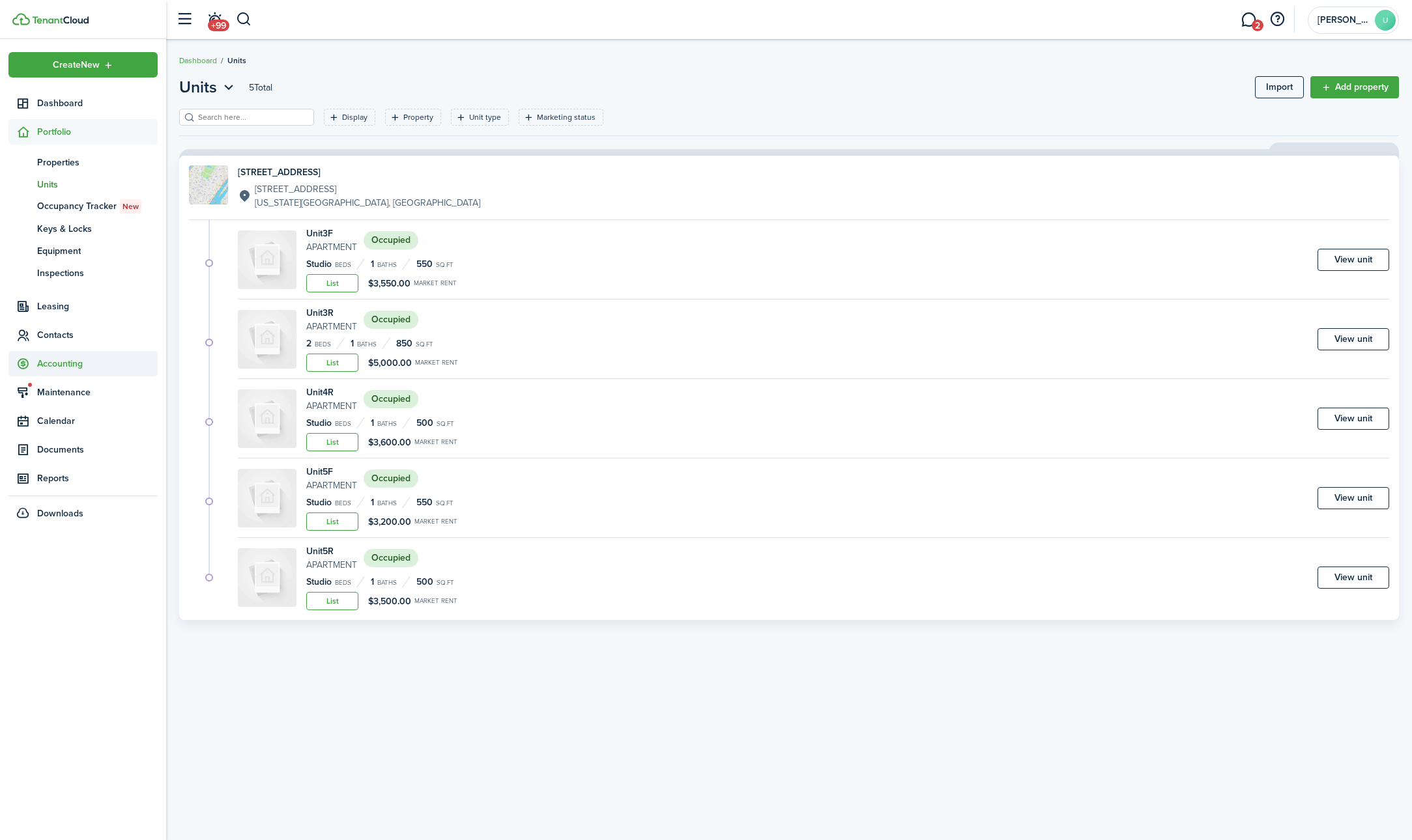
click at [73, 369] on span "Accounting" at bounding box center [97, 364] width 121 height 14
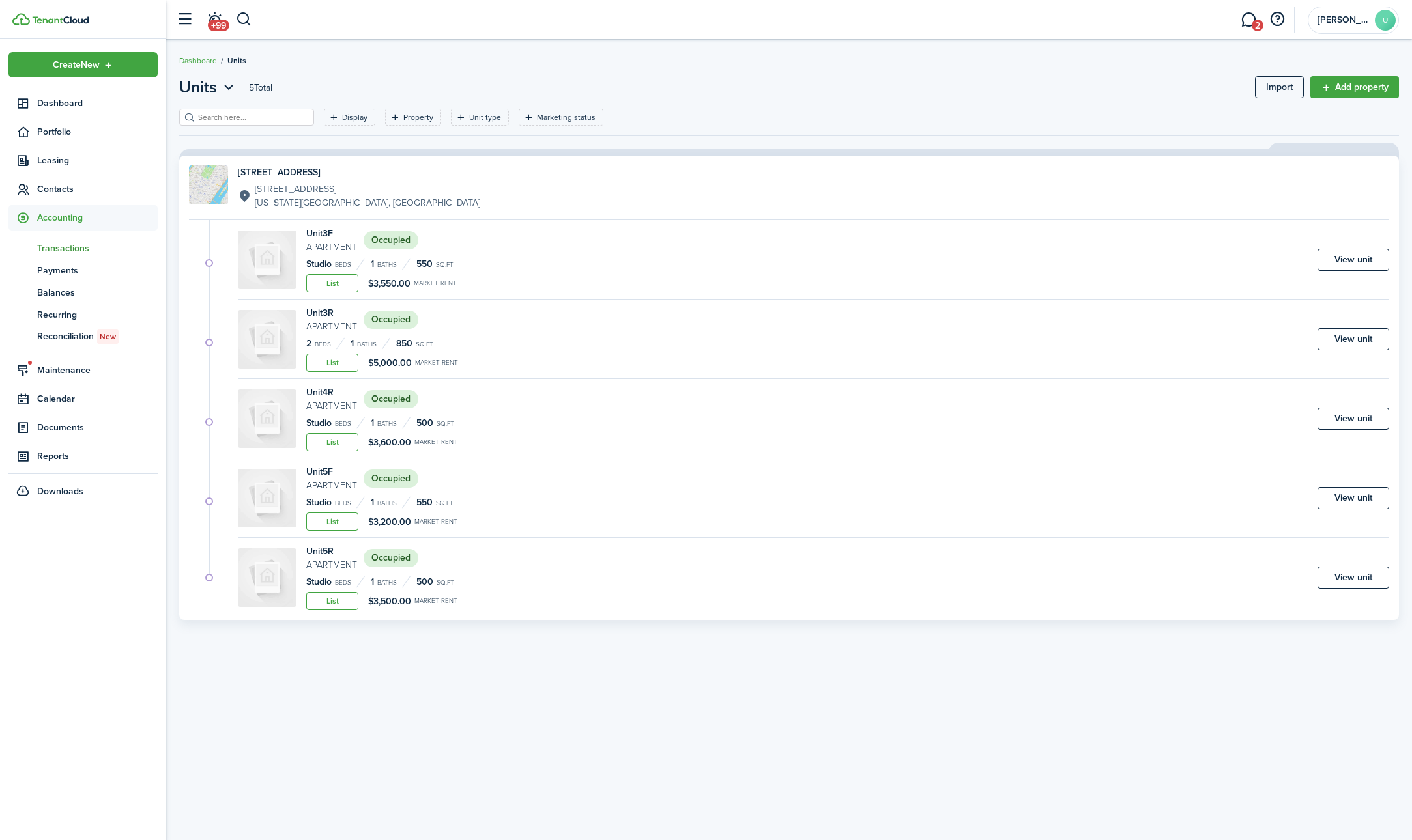
click at [73, 250] on span "Transactions" at bounding box center [97, 249] width 121 height 14
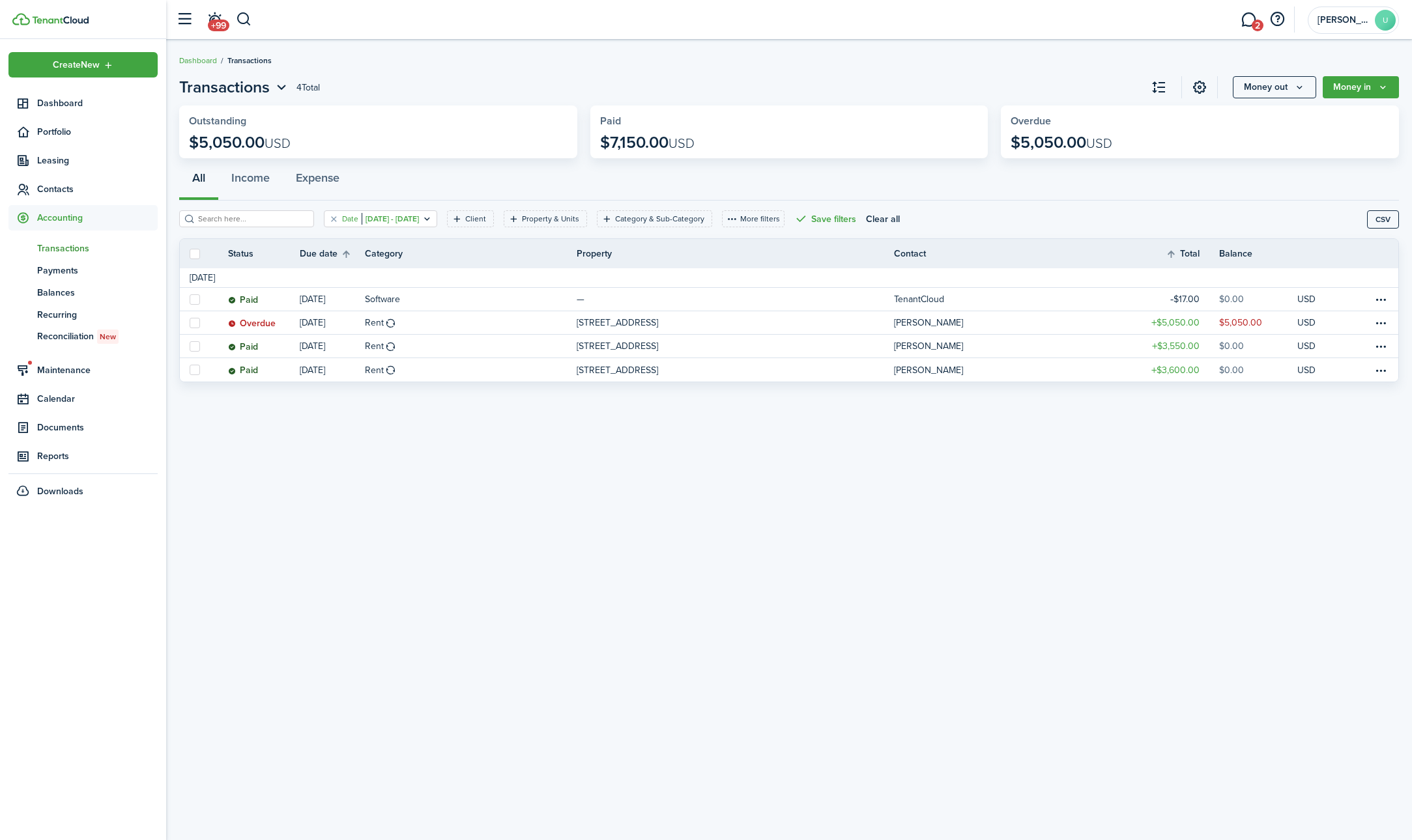
click at [324, 220] on filter-tag "Date [DATE] - [DATE]" at bounding box center [380, 218] width 113 height 17
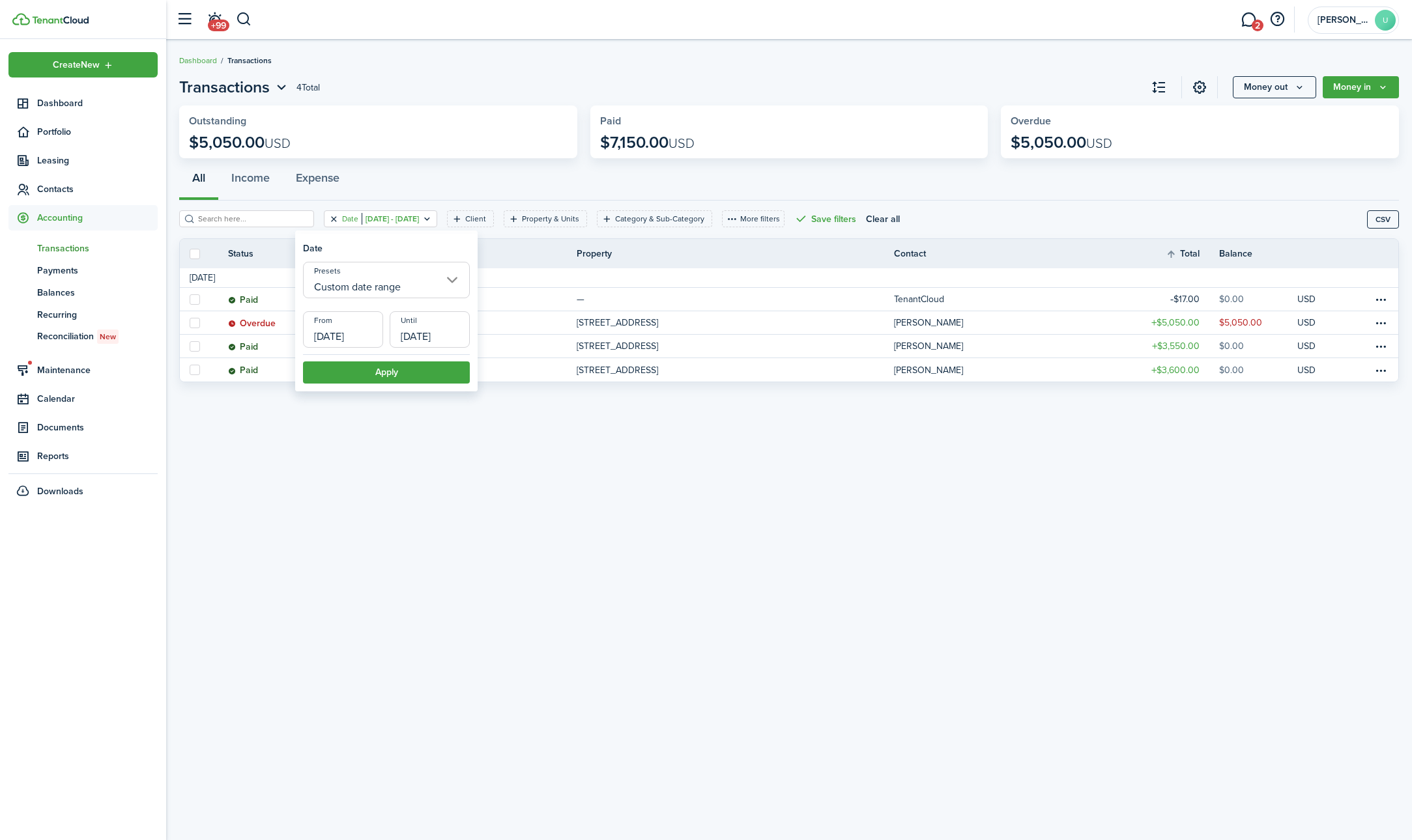
click at [329, 217] on button "Clear filter" at bounding box center [334, 218] width 11 height 11
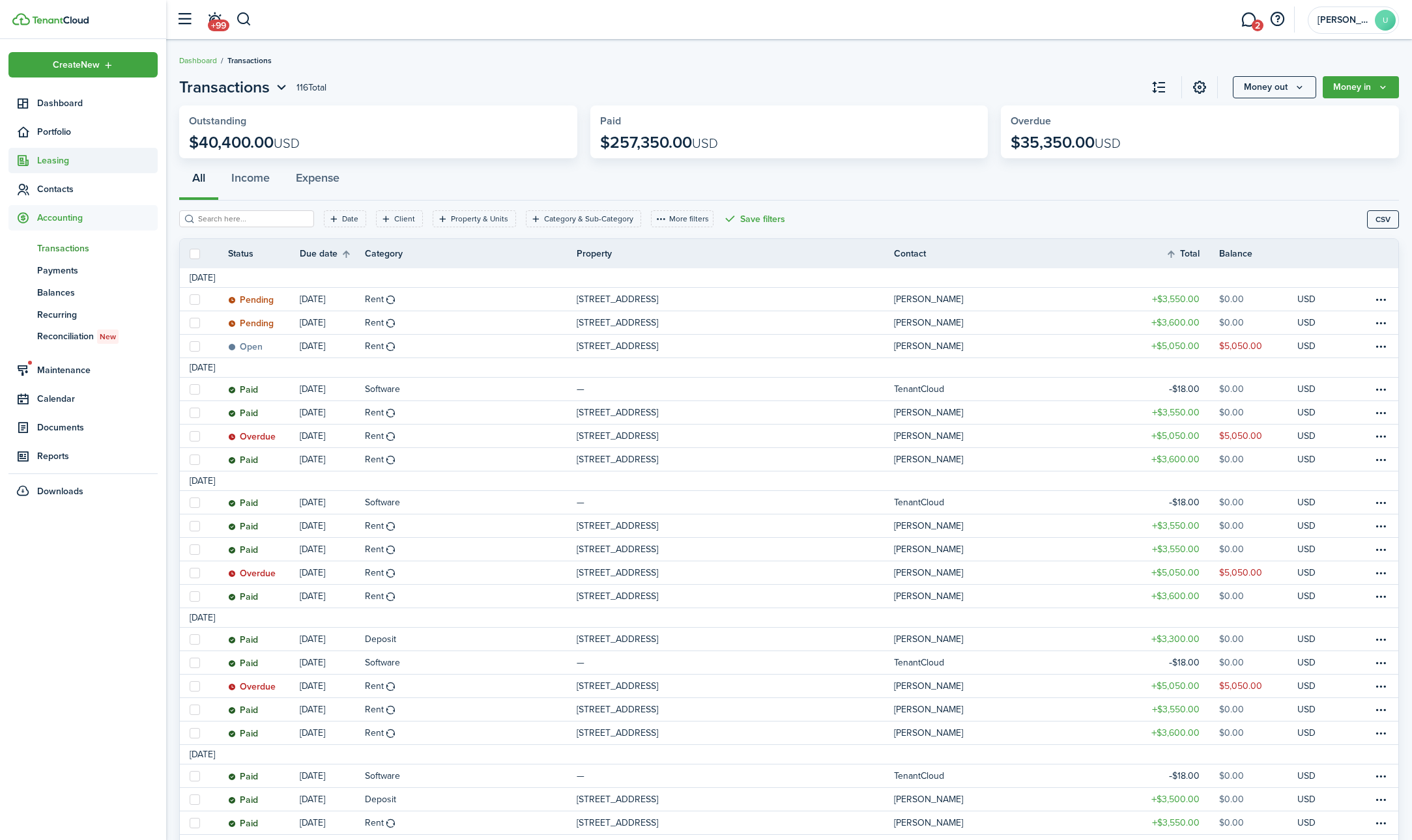
click at [59, 159] on span "Leasing" at bounding box center [97, 160] width 121 height 14
click at [65, 312] on span "Contacts" at bounding box center [97, 313] width 121 height 14
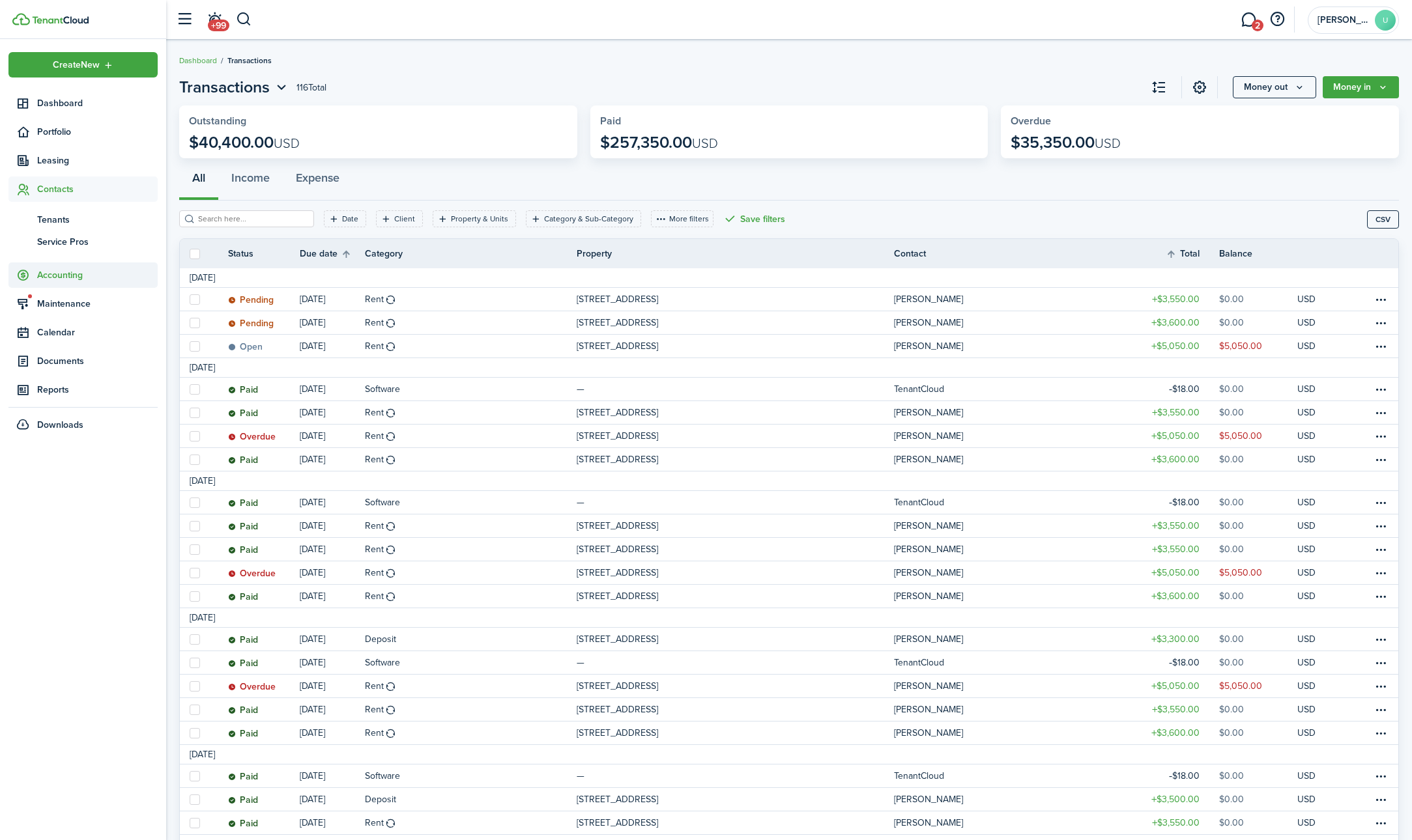
scroll to position [1, 0]
click at [56, 215] on span "Tenants" at bounding box center [97, 220] width 121 height 14
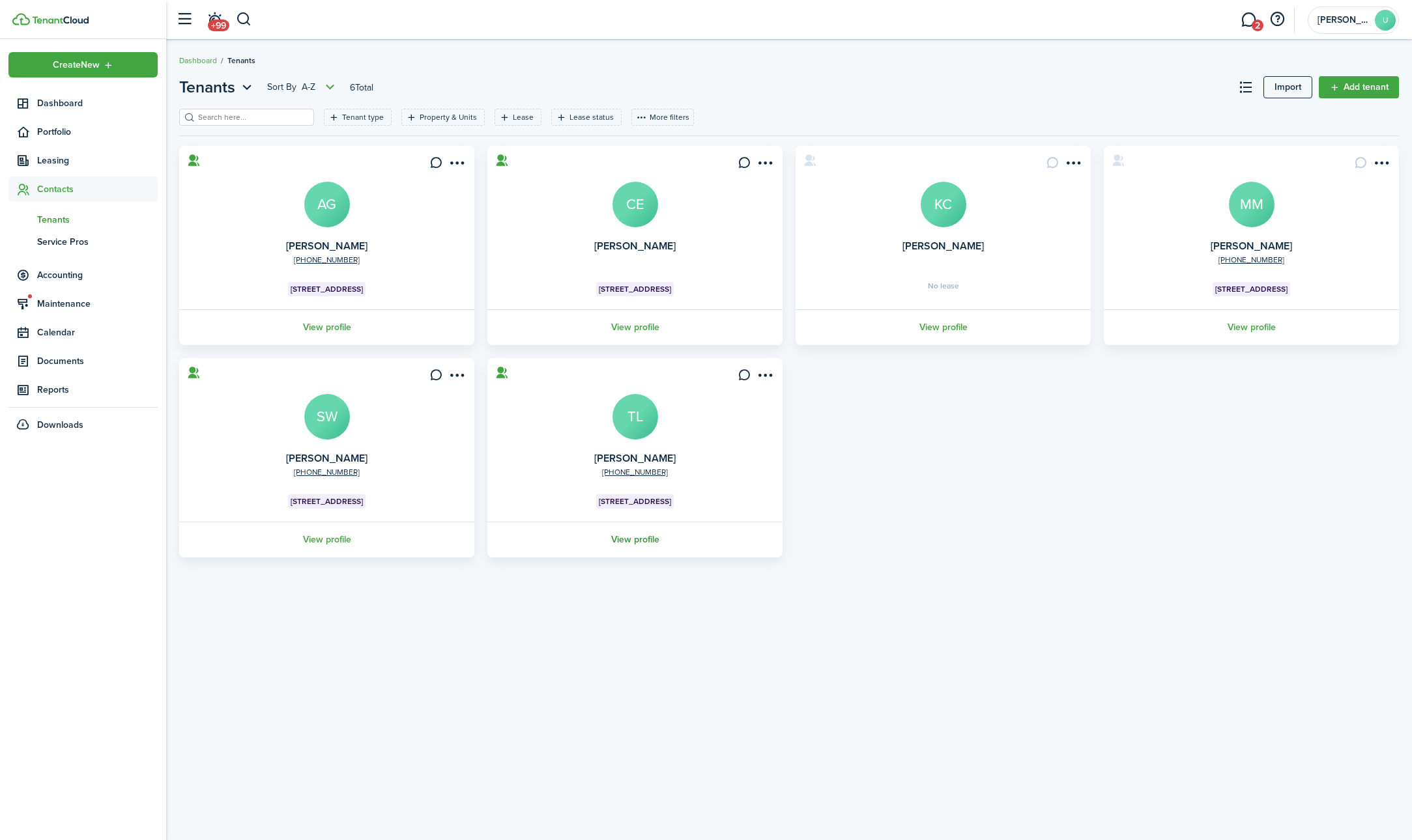
click at [626, 538] on link "View profile" at bounding box center [635, 539] width 299 height 35
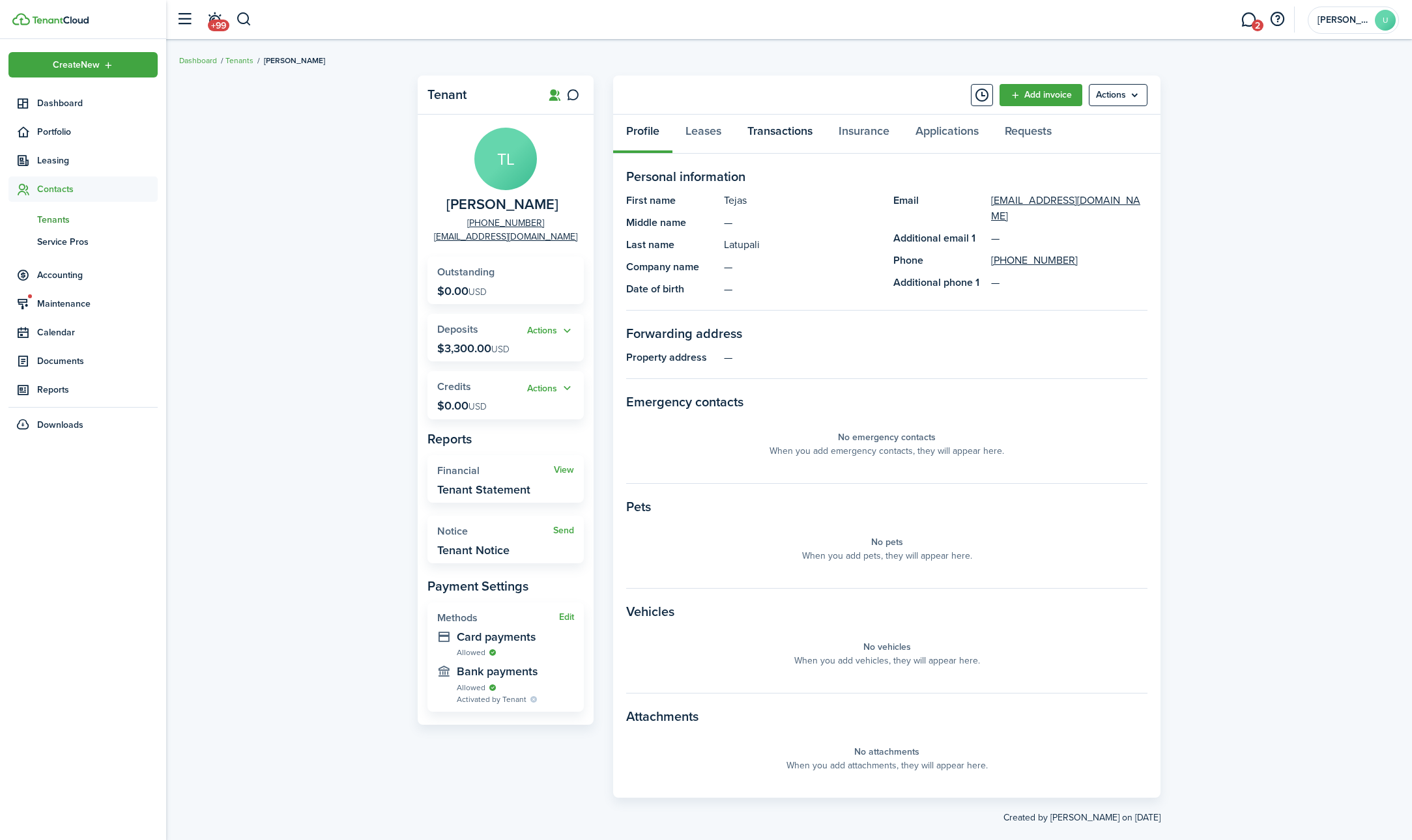
click at [798, 132] on link "Transactions" at bounding box center [779, 135] width 92 height 39
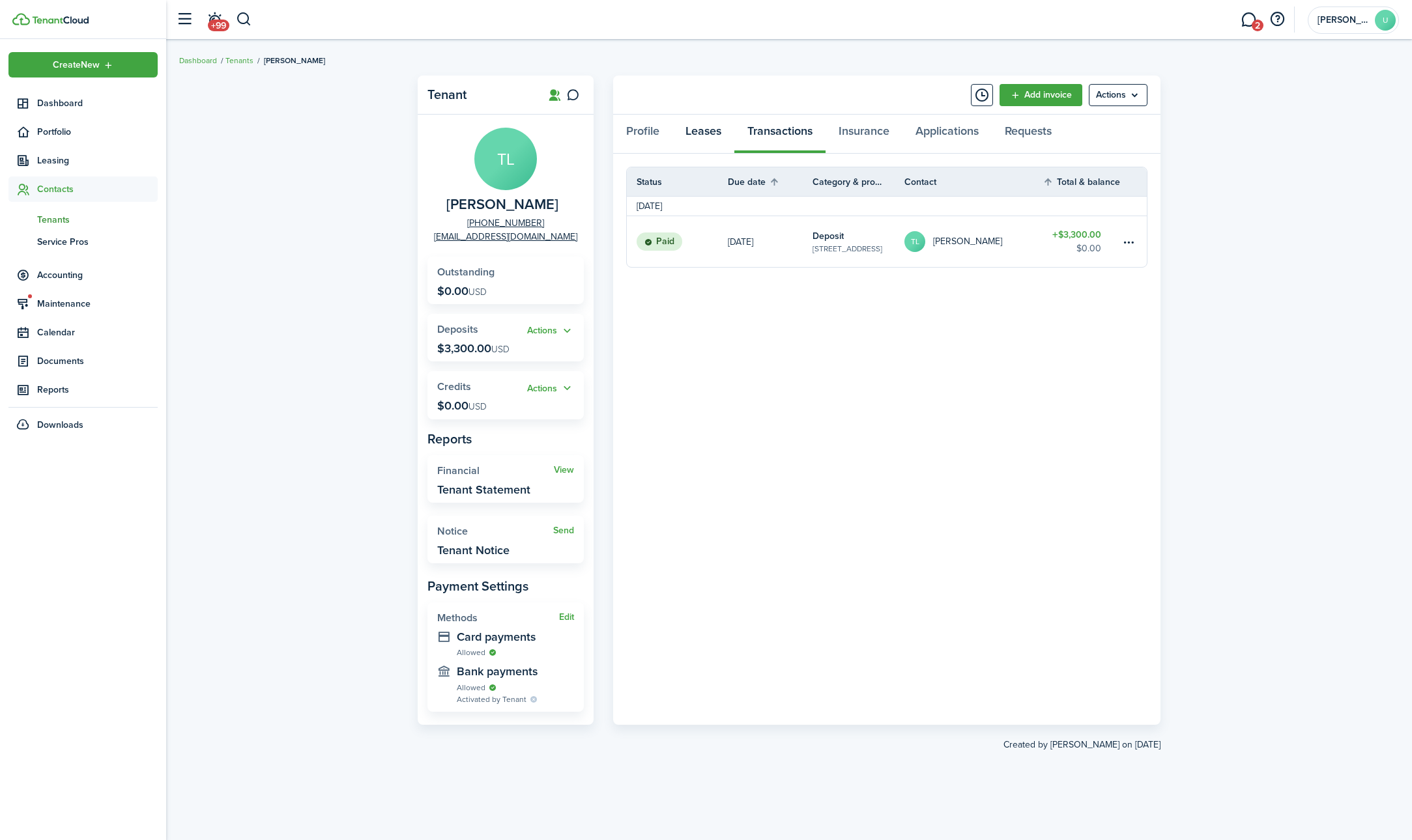
click at [697, 134] on link "Leases" at bounding box center [703, 135] width 62 height 39
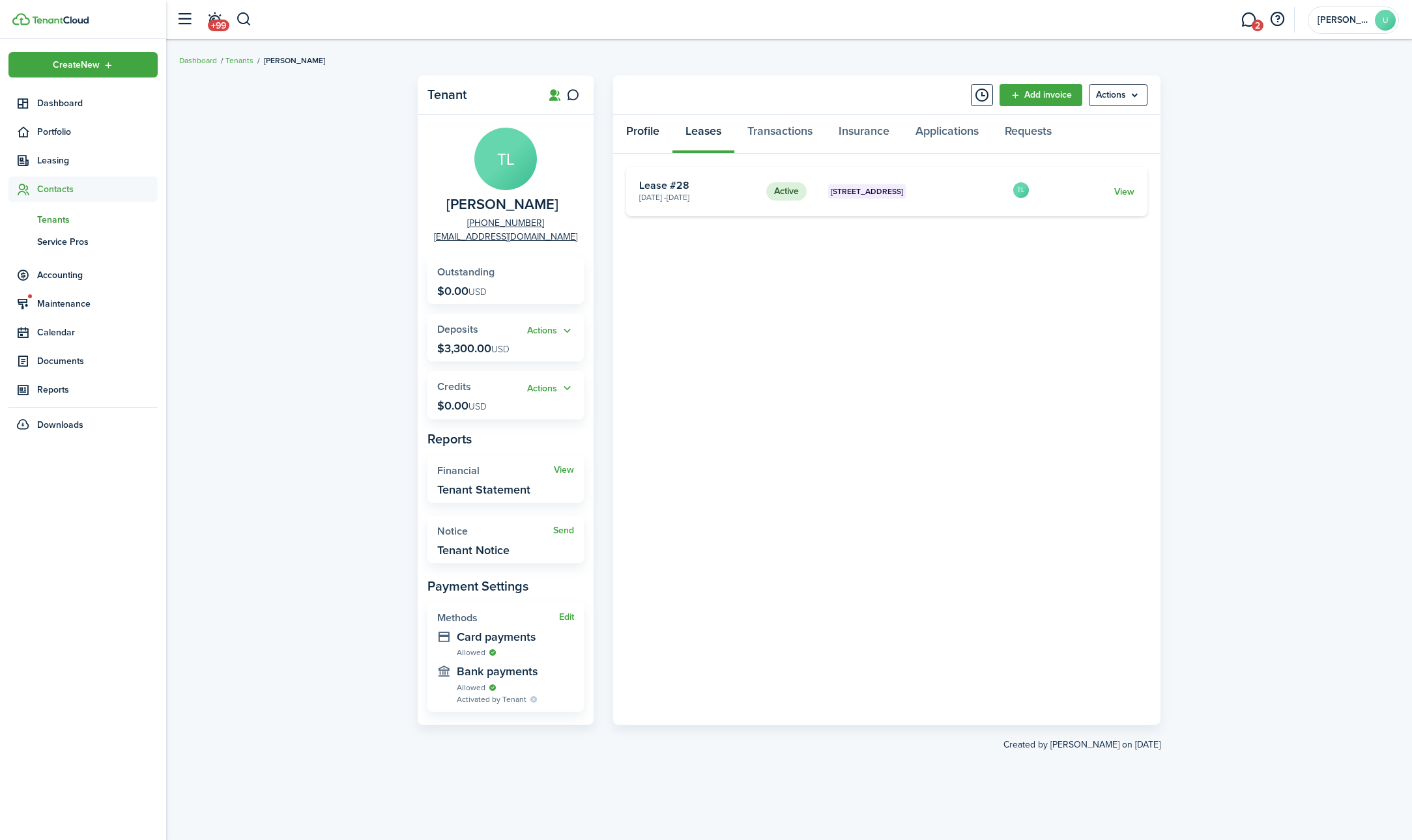
click at [647, 134] on link "Profile" at bounding box center [643, 135] width 59 height 39
